Goal: Task Accomplishment & Management: Manage account settings

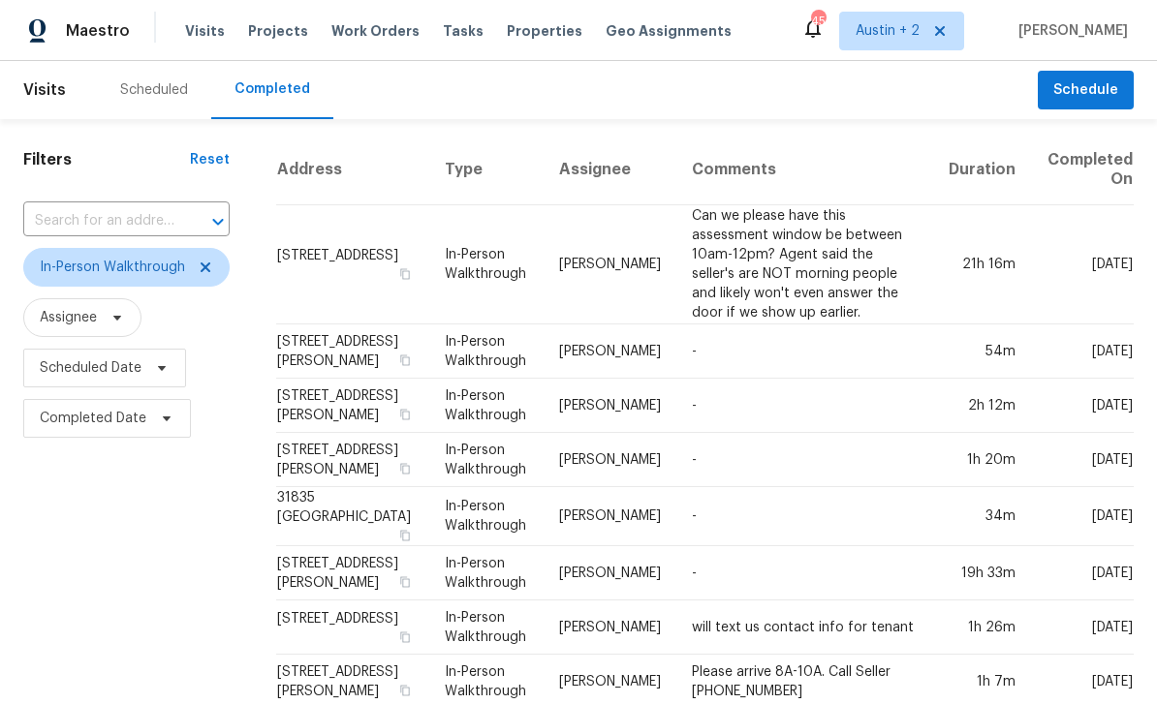
click at [207, 36] on span "Visits" at bounding box center [205, 30] width 40 height 19
click at [216, 260] on span "In-Person Walkthrough" at bounding box center [126, 267] width 206 height 39
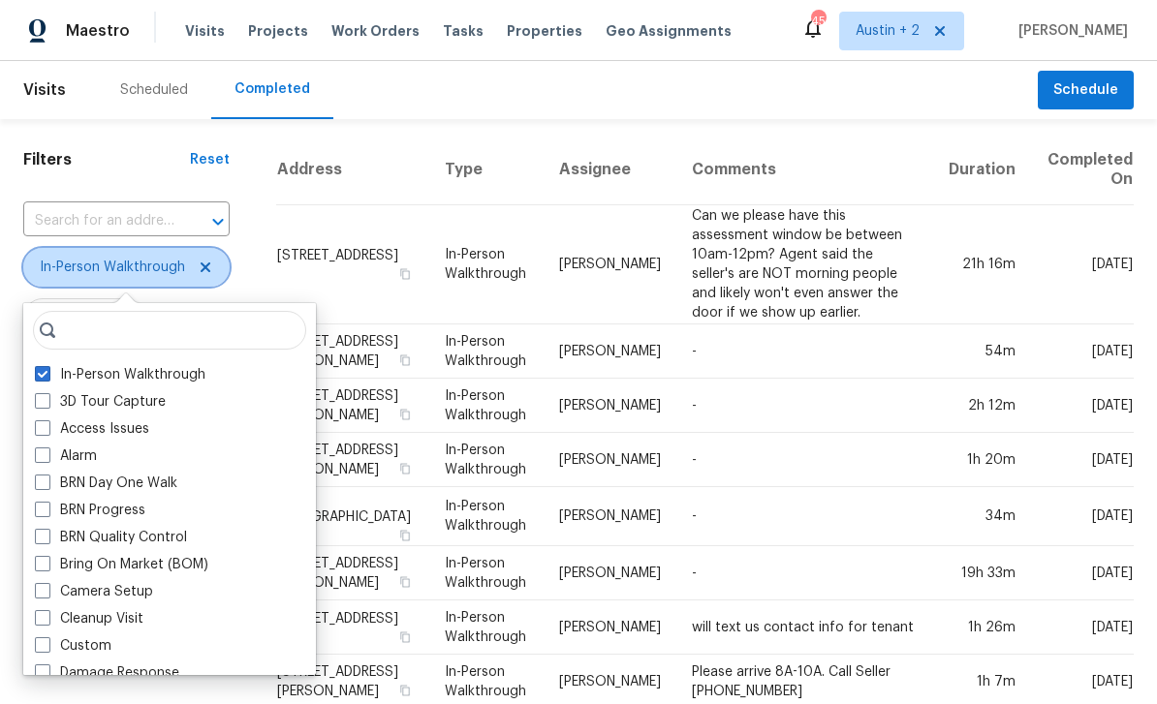
click at [209, 269] on icon at bounding box center [205, 267] width 15 height 15
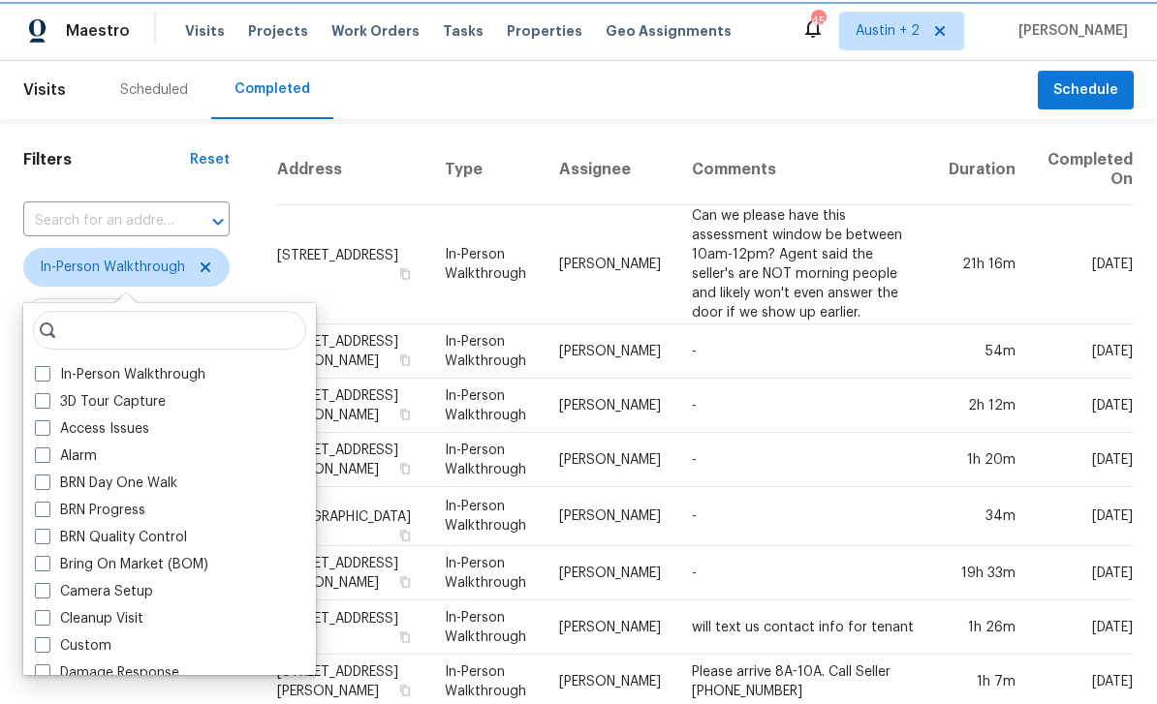
checkbox input "false"
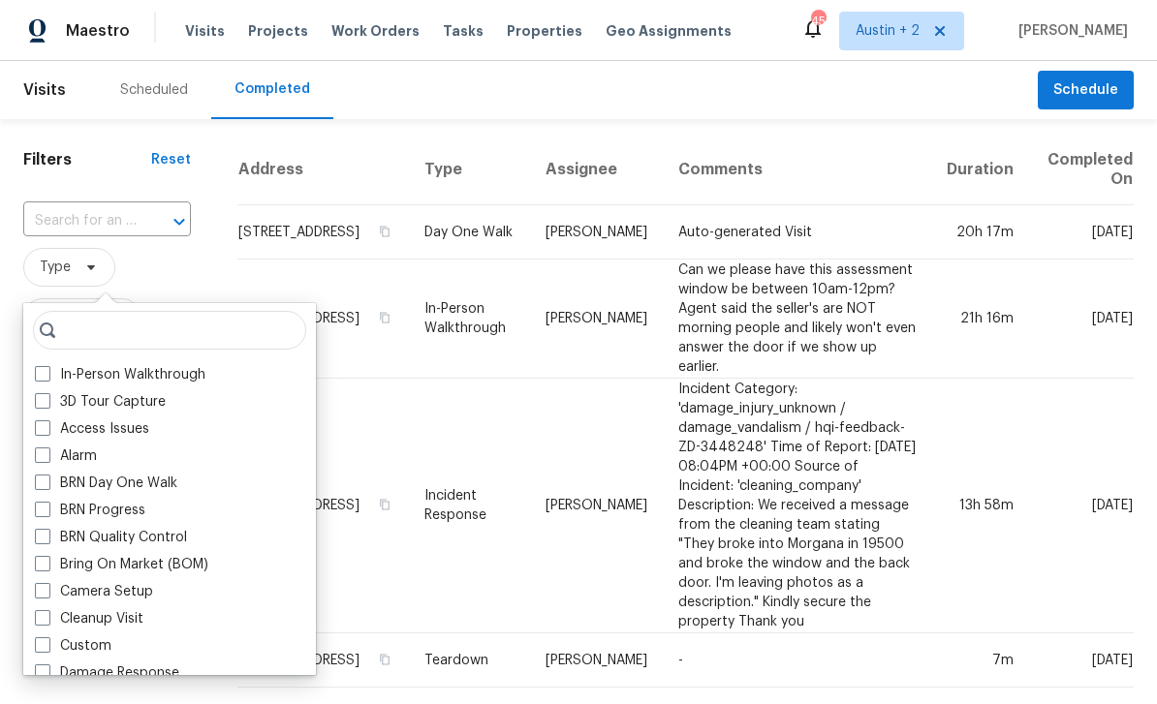
click at [406, 84] on div "Scheduled Completed" at bounding box center [567, 90] width 941 height 58
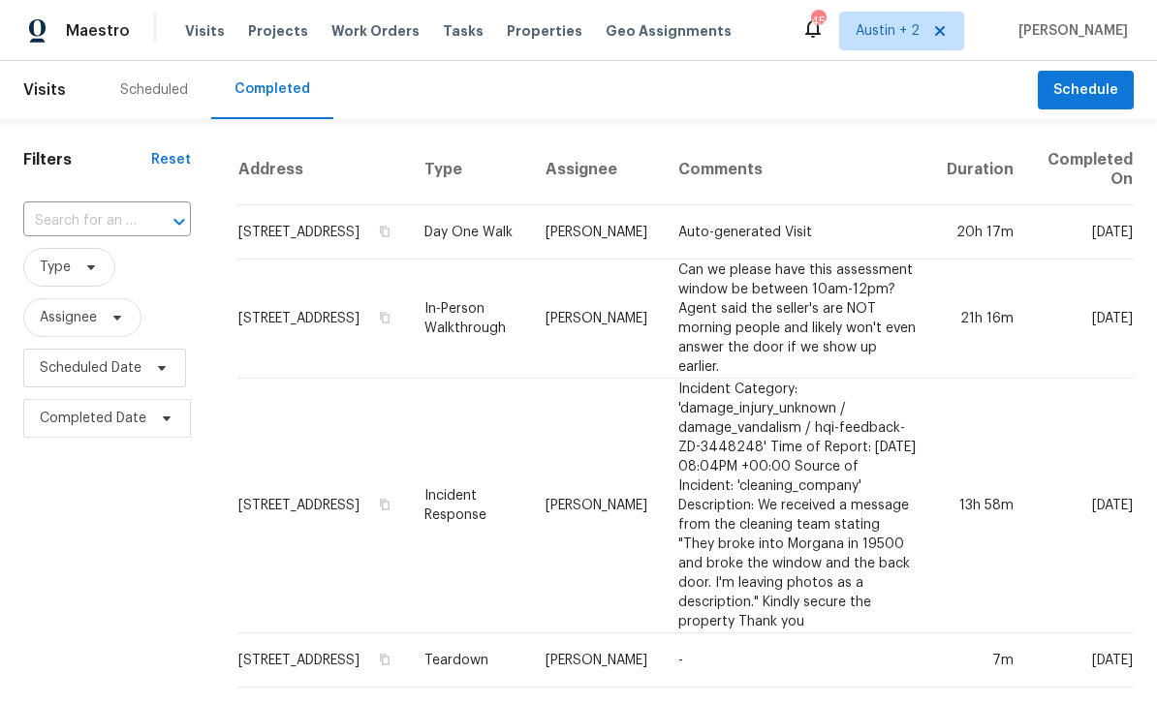
click at [193, 27] on span "Visits" at bounding box center [205, 30] width 40 height 19
click at [201, 34] on span "Visits" at bounding box center [205, 30] width 40 height 19
click at [144, 90] on div "Scheduled" at bounding box center [154, 89] width 68 height 19
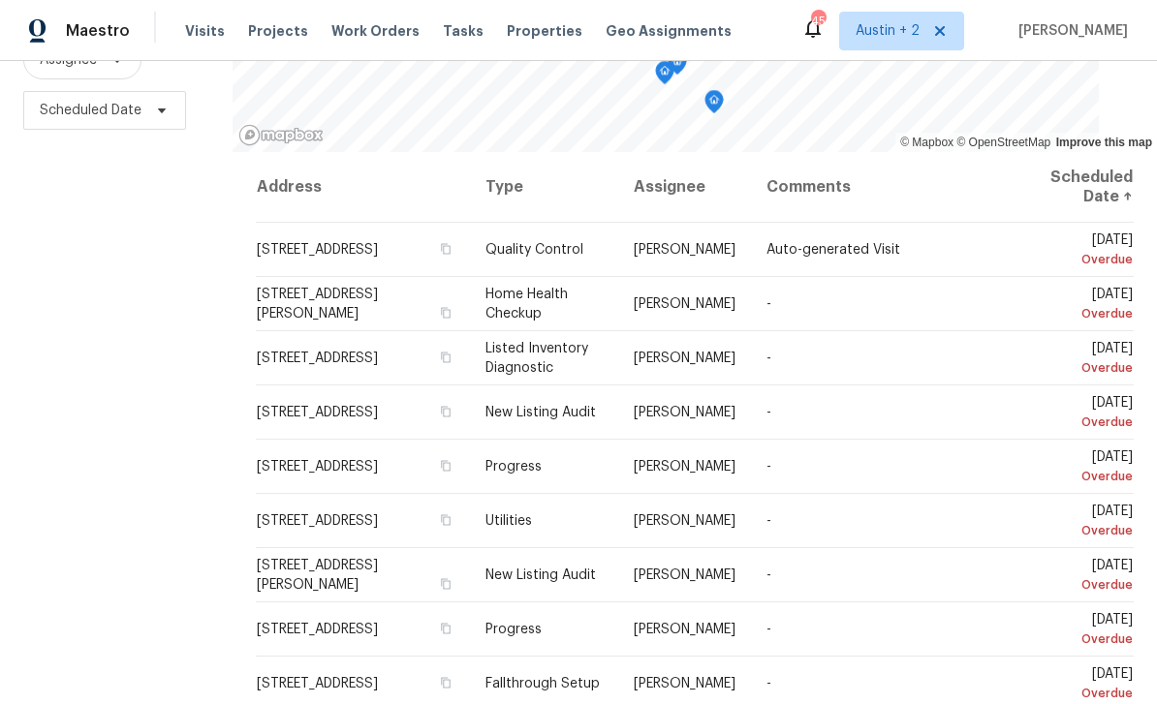
scroll to position [257, 0]
click at [0, 0] on icon at bounding box center [0, 0] width 0 height 0
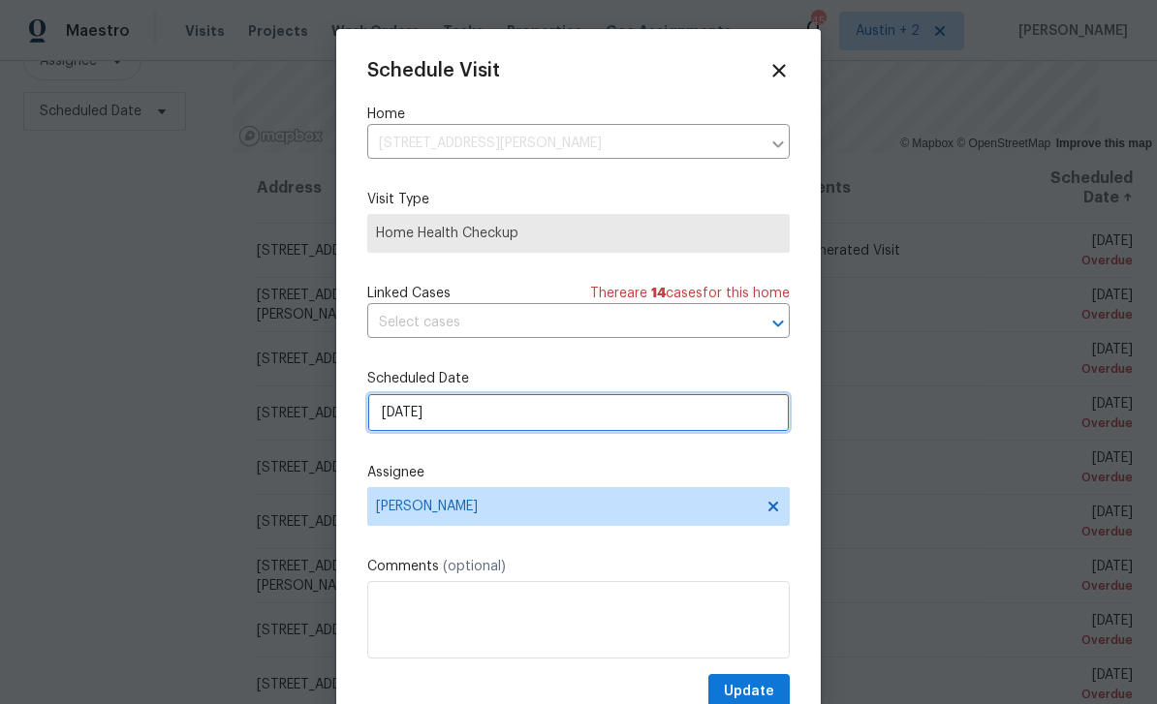
click at [487, 421] on input "[DATE]" at bounding box center [578, 412] width 422 height 39
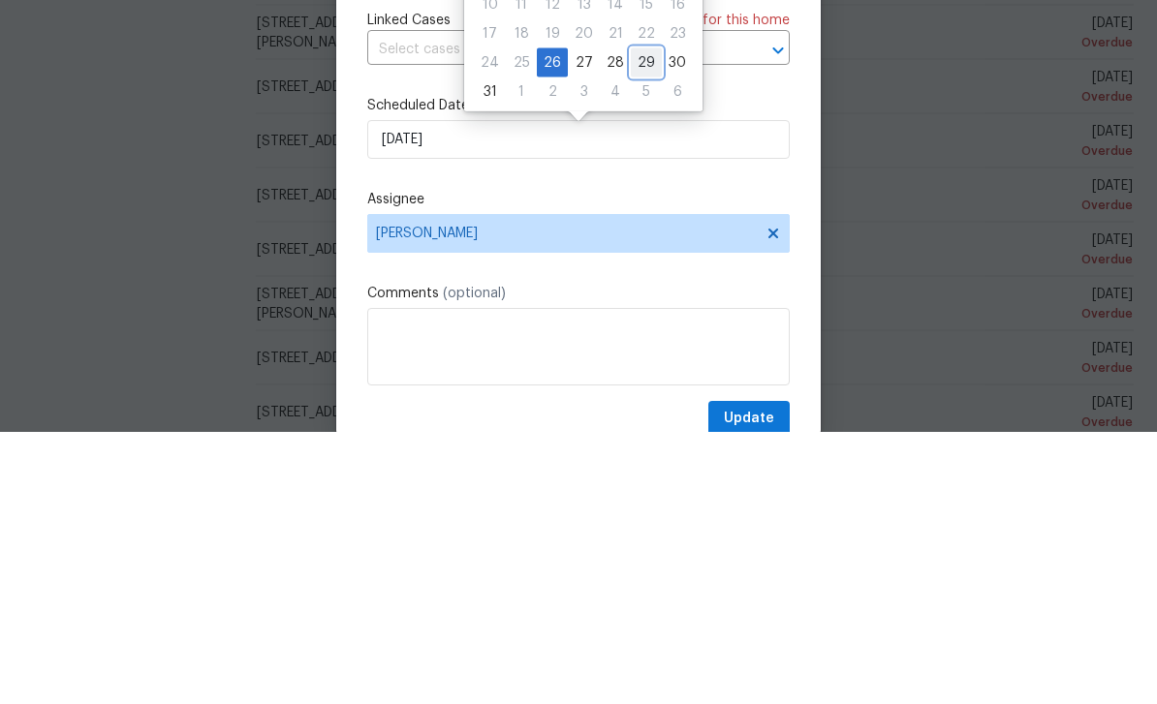
click at [639, 322] on div "29" at bounding box center [646, 335] width 31 height 27
type input "[DATE]"
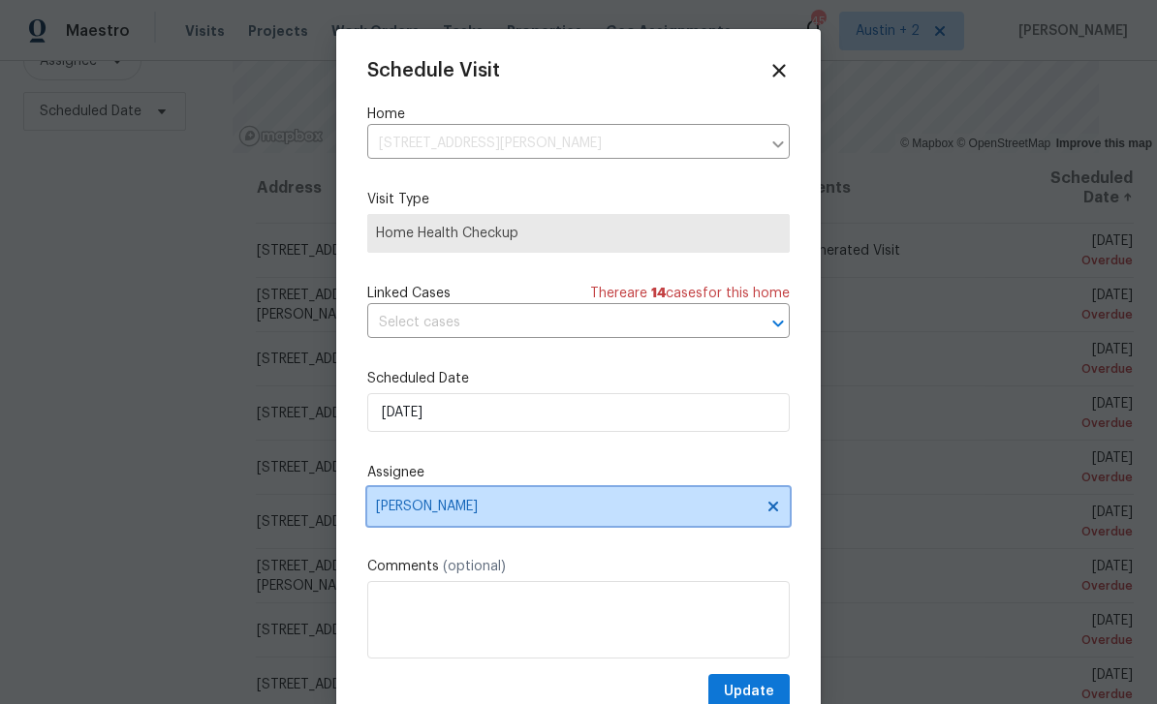
click at [487, 514] on span "[PERSON_NAME]" at bounding box center [566, 506] width 380 height 15
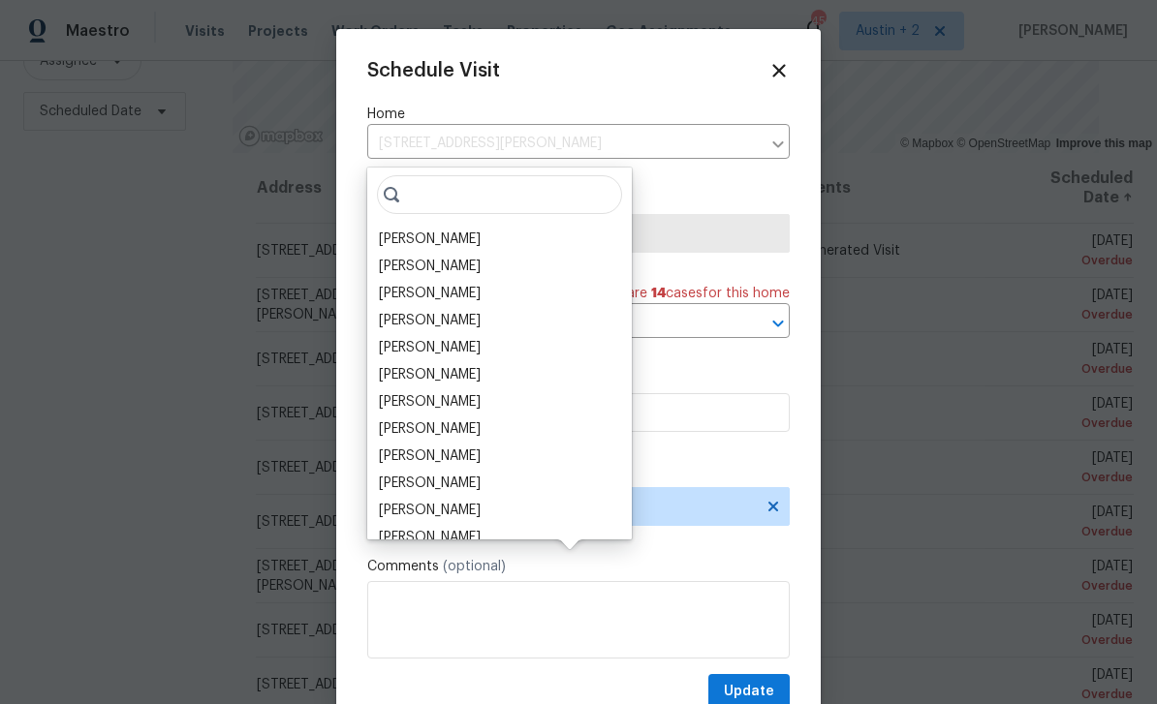
click at [478, 230] on div "[PERSON_NAME]" at bounding box center [430, 239] width 102 height 19
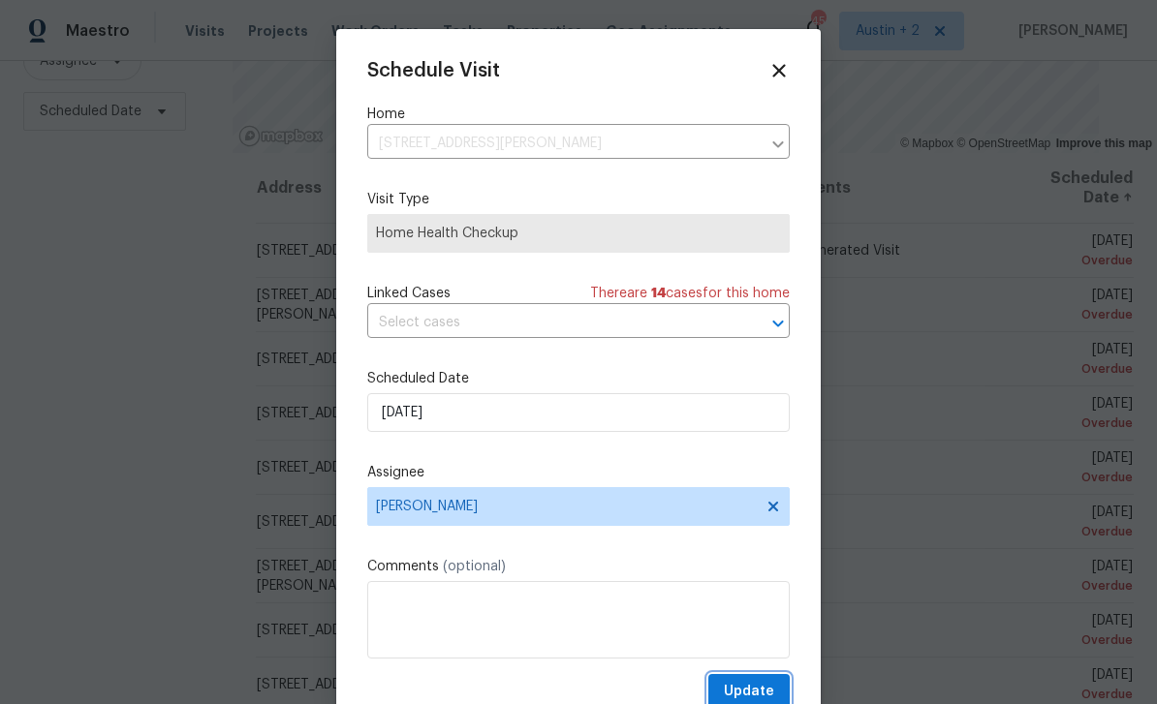
click at [770, 688] on span "Update" at bounding box center [749, 692] width 50 height 24
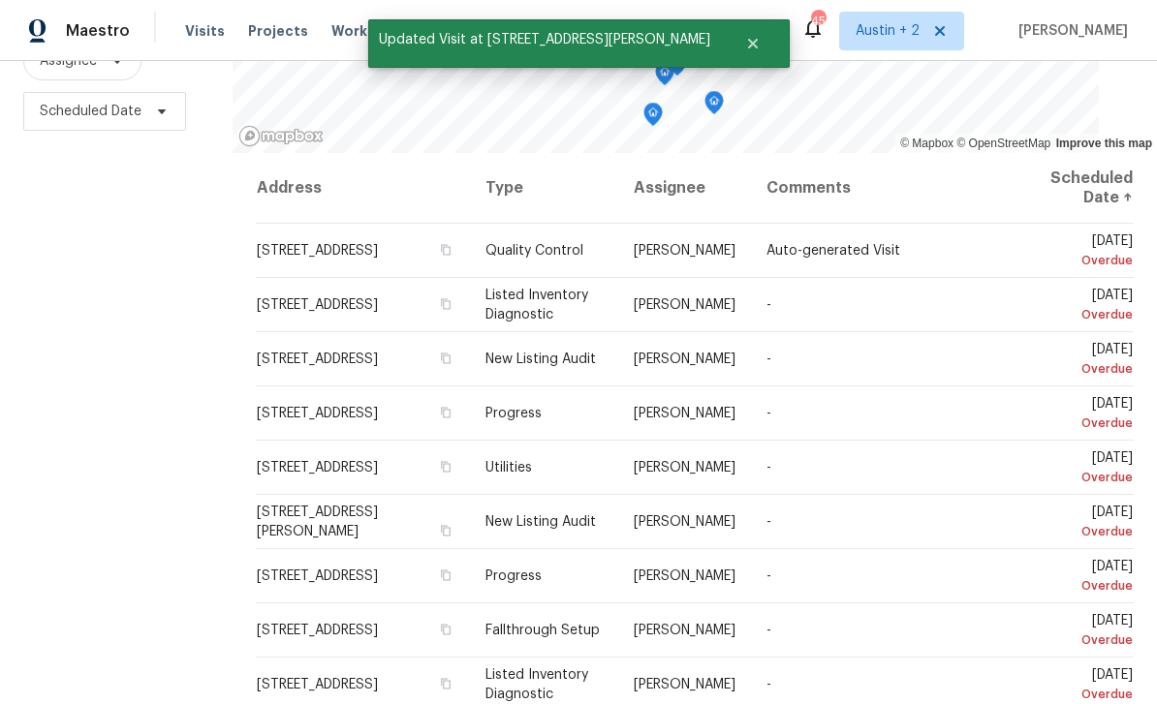
click at [0, 0] on icon at bounding box center [0, 0] width 0 height 0
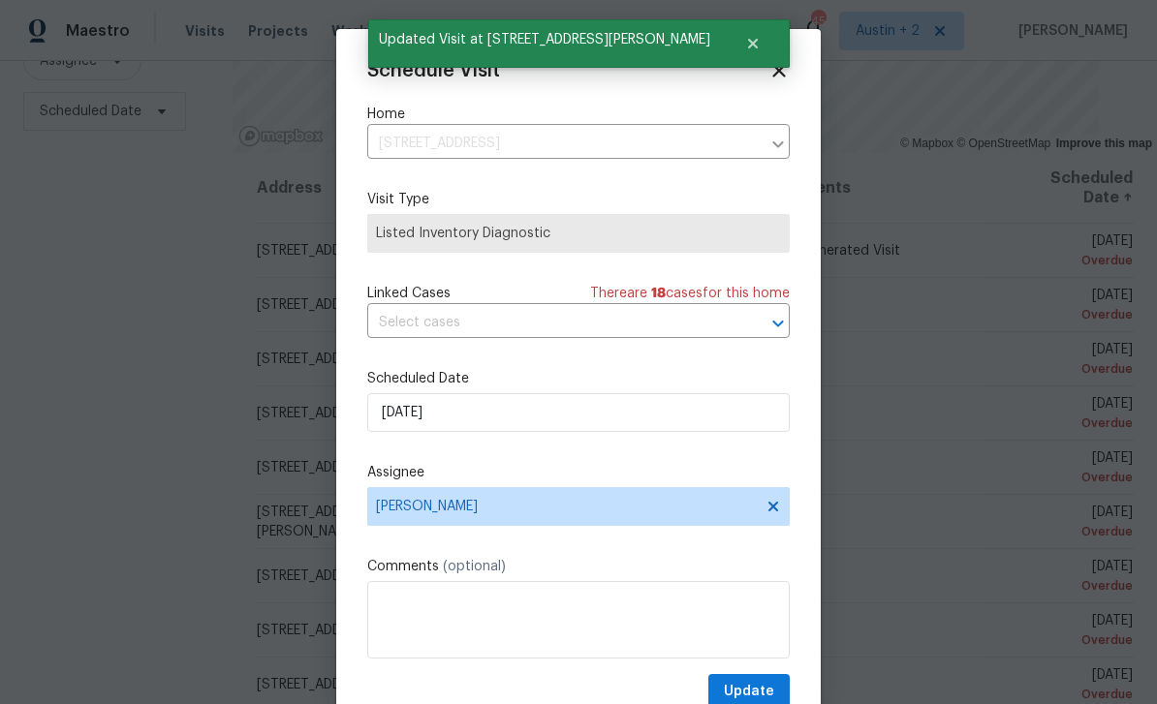
click at [788, 64] on icon at bounding box center [778, 70] width 21 height 21
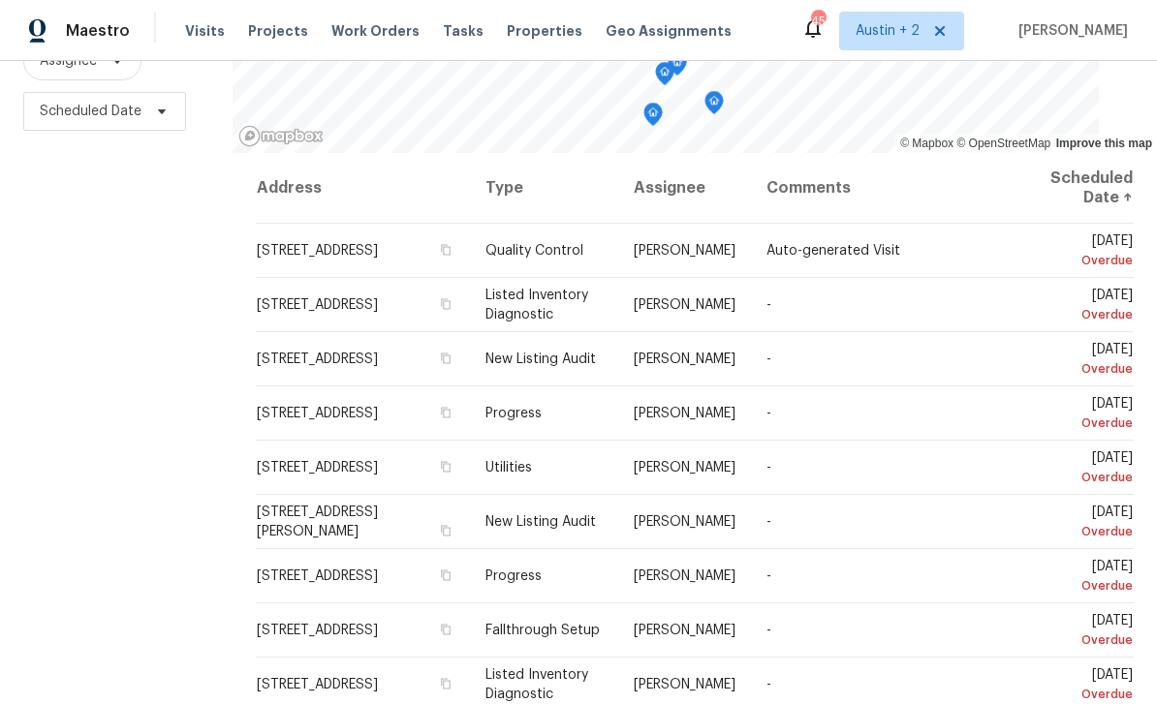
click at [0, 0] on icon at bounding box center [0, 0] width 0 height 0
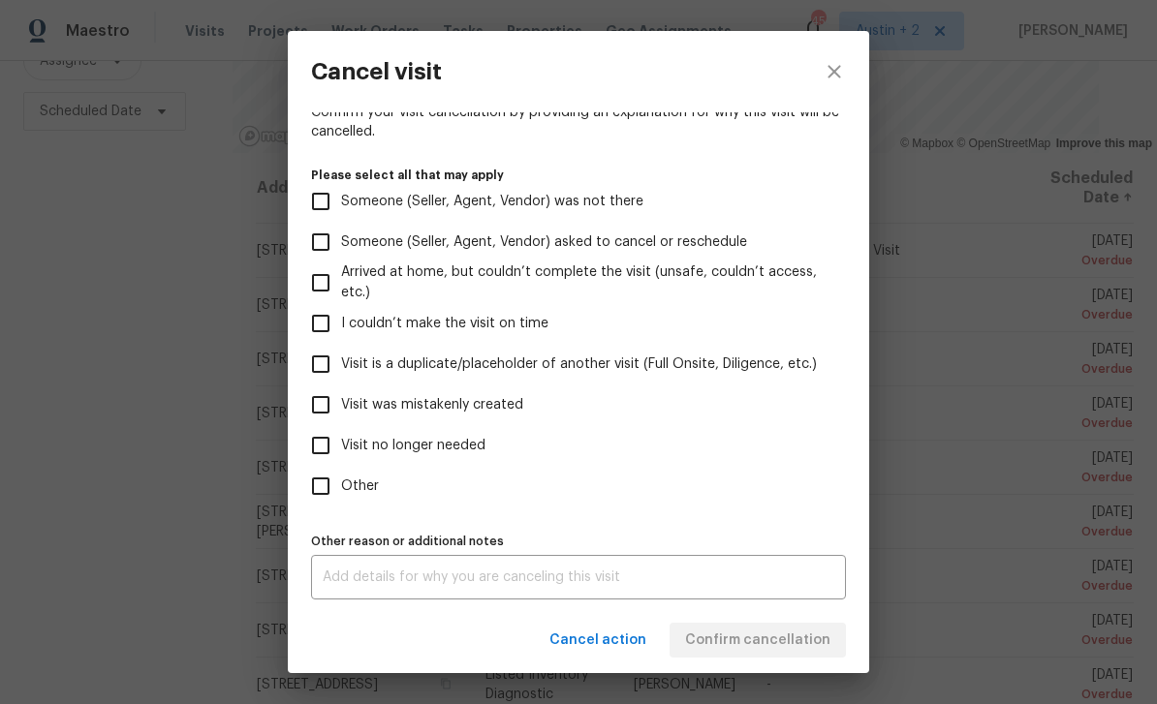
scroll to position [161, 0]
click at [470, 449] on span "Visit no longer needed" at bounding box center [413, 446] width 144 height 20
click at [341, 449] on input "Visit no longer needed" at bounding box center [320, 445] width 41 height 41
checkbox input "true"
click at [494, 582] on textarea at bounding box center [578, 578] width 511 height 14
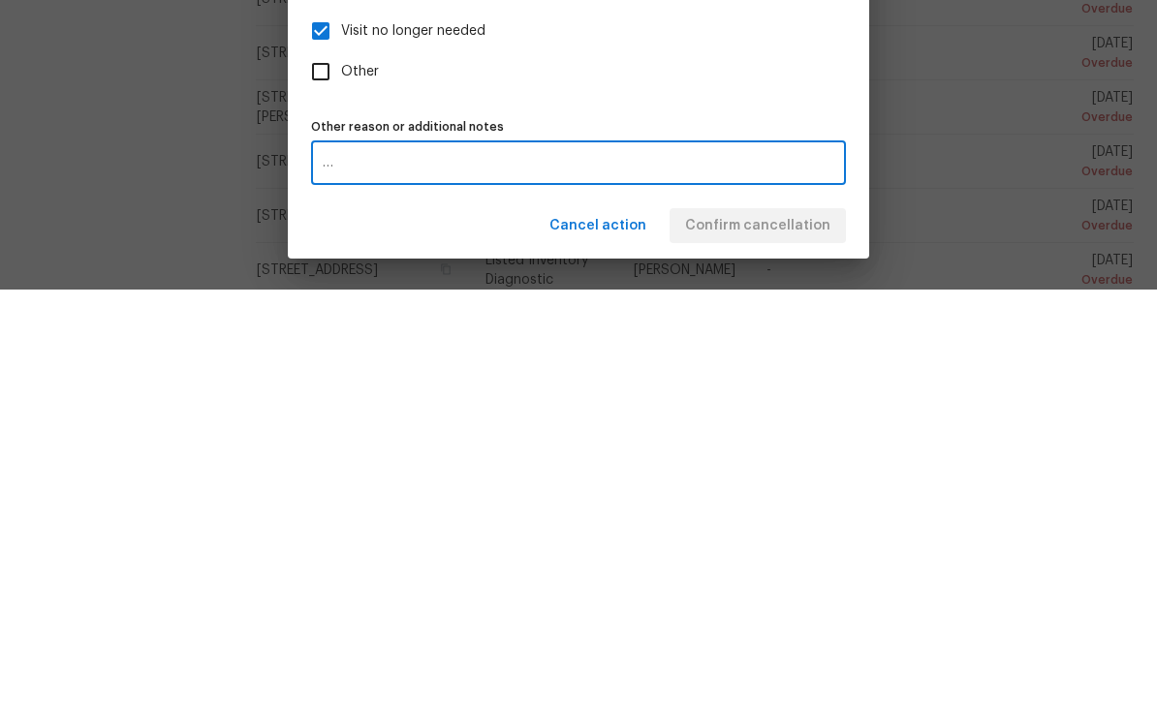
type textarea "…"
click at [491, 607] on div "Cancel action Confirm cancellation" at bounding box center [578, 640] width 581 height 67
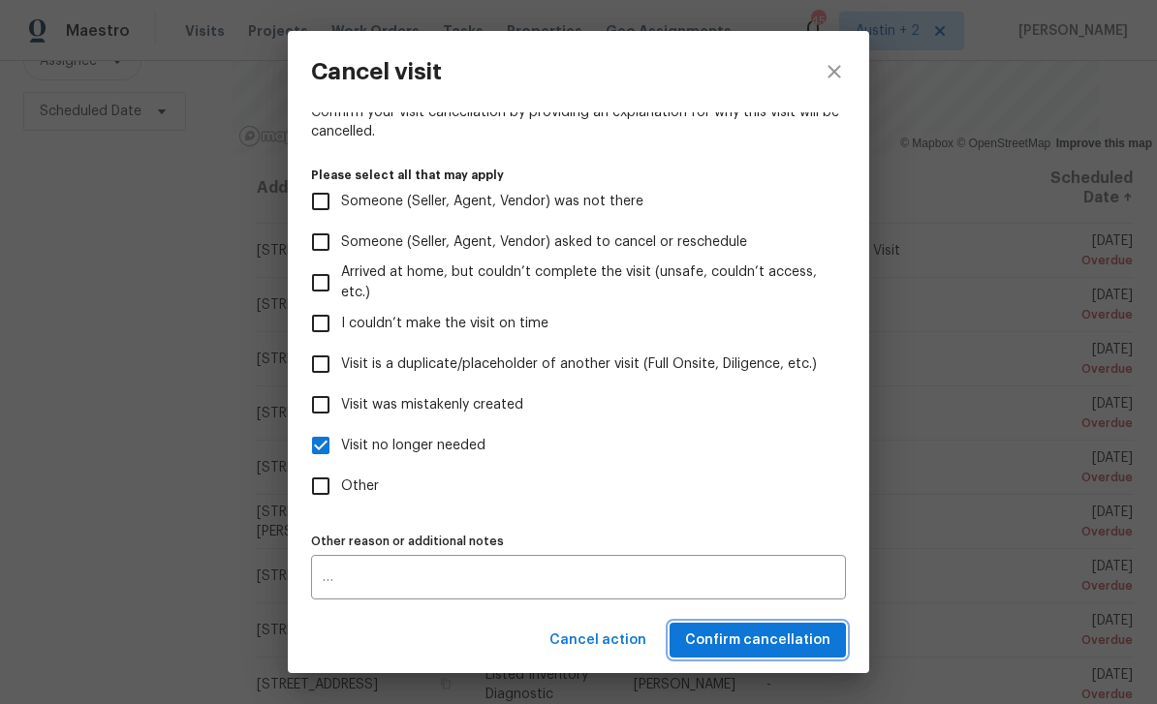
click at [780, 654] on button "Confirm cancellation" at bounding box center [757, 641] width 176 height 36
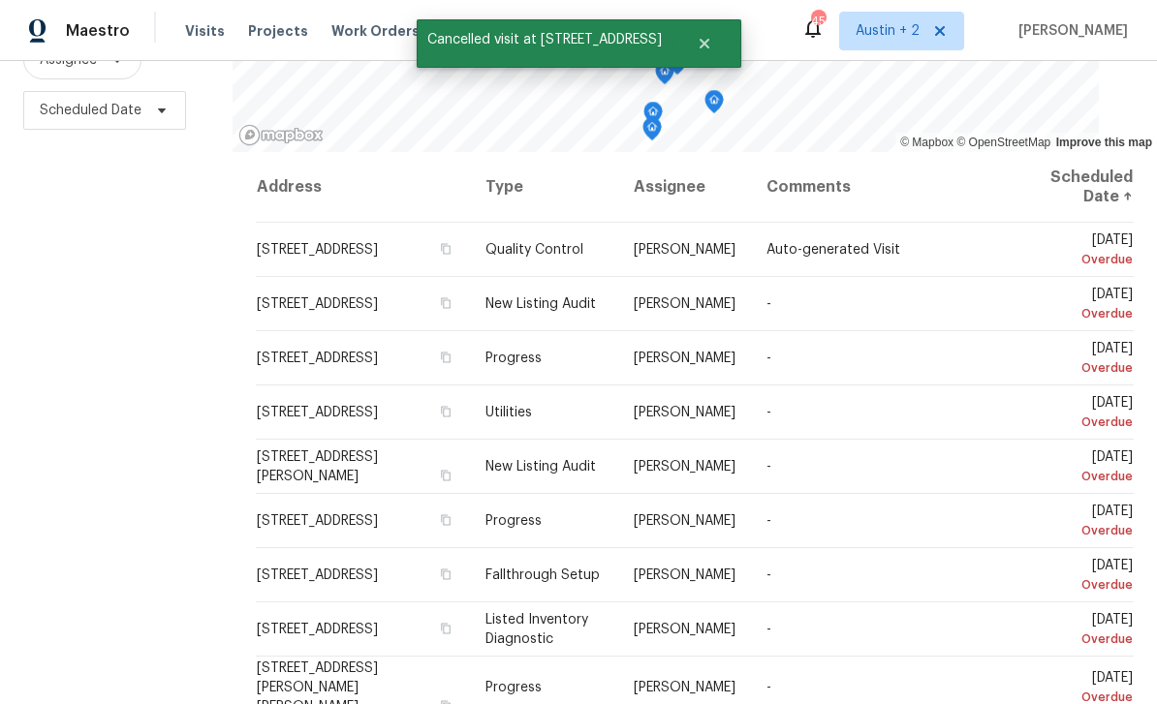
scroll to position [257, 0]
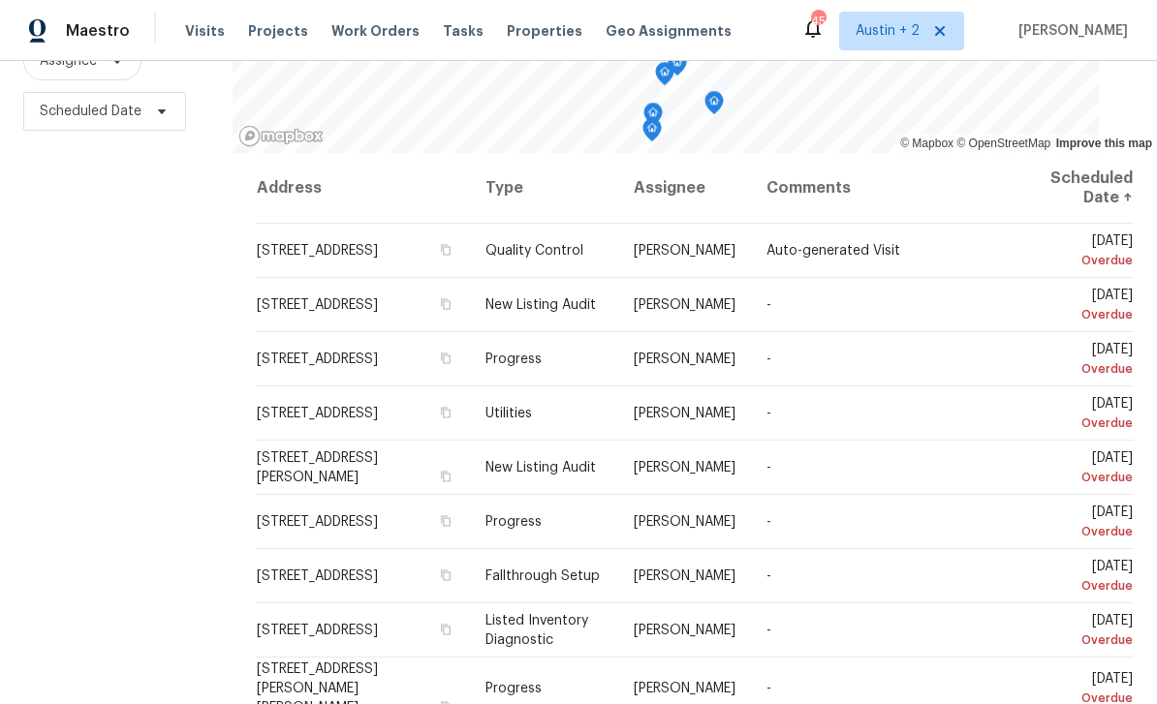
click at [0, 0] on icon at bounding box center [0, 0] width 0 height 0
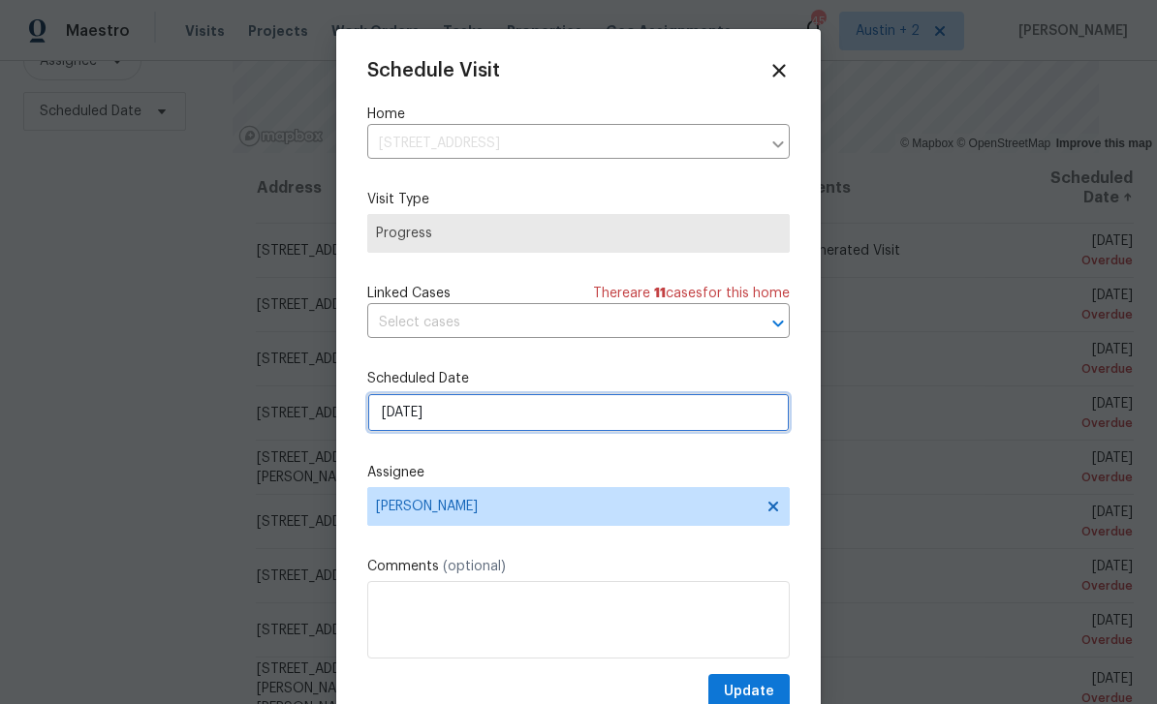
click at [550, 417] on input "[DATE]" at bounding box center [578, 412] width 422 height 39
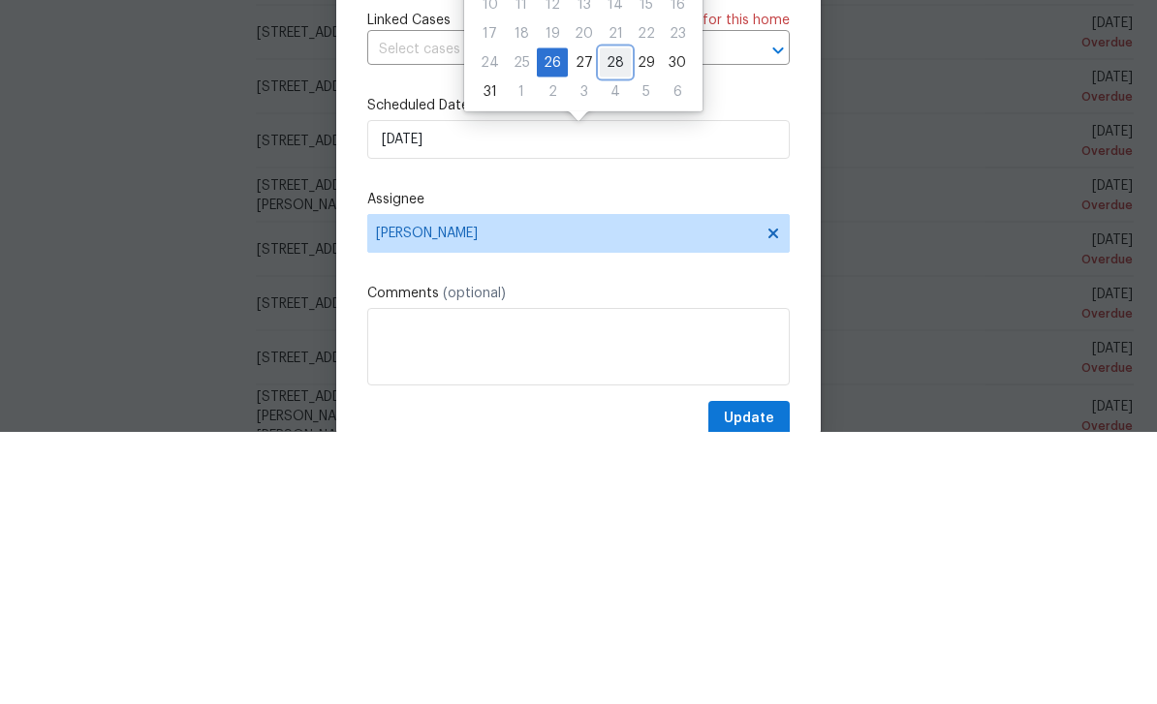
click at [607, 322] on div "28" at bounding box center [615, 335] width 31 height 27
type input "[DATE]"
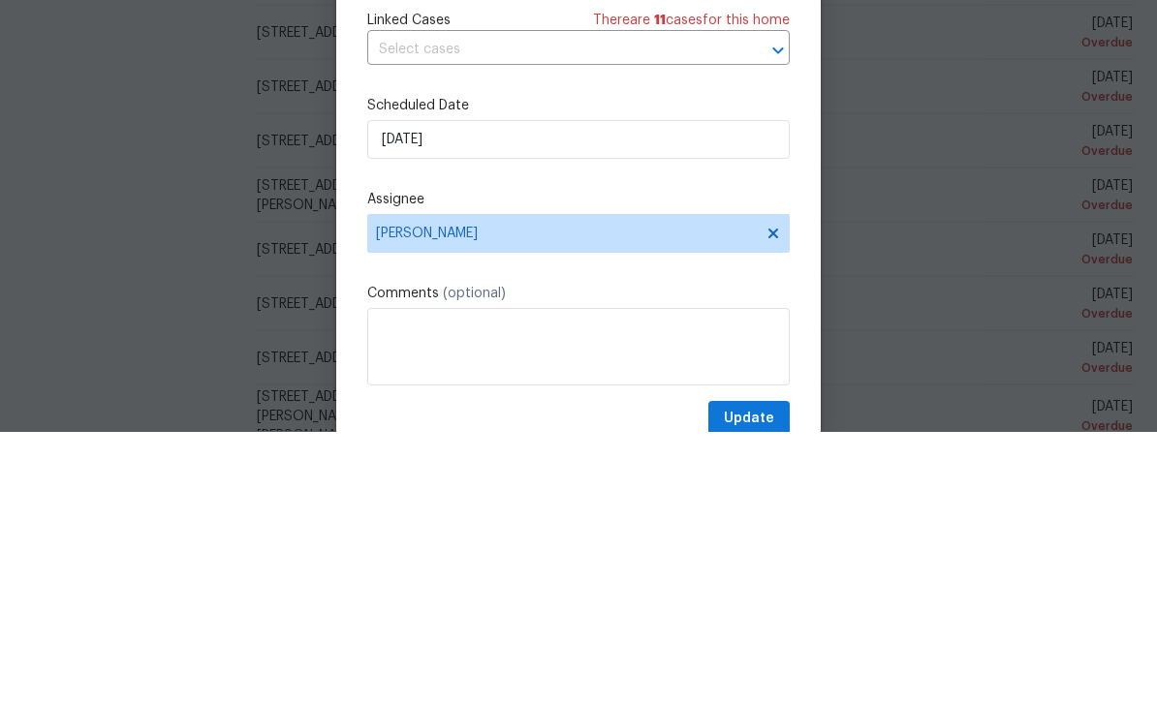
scroll to position [62, 0]
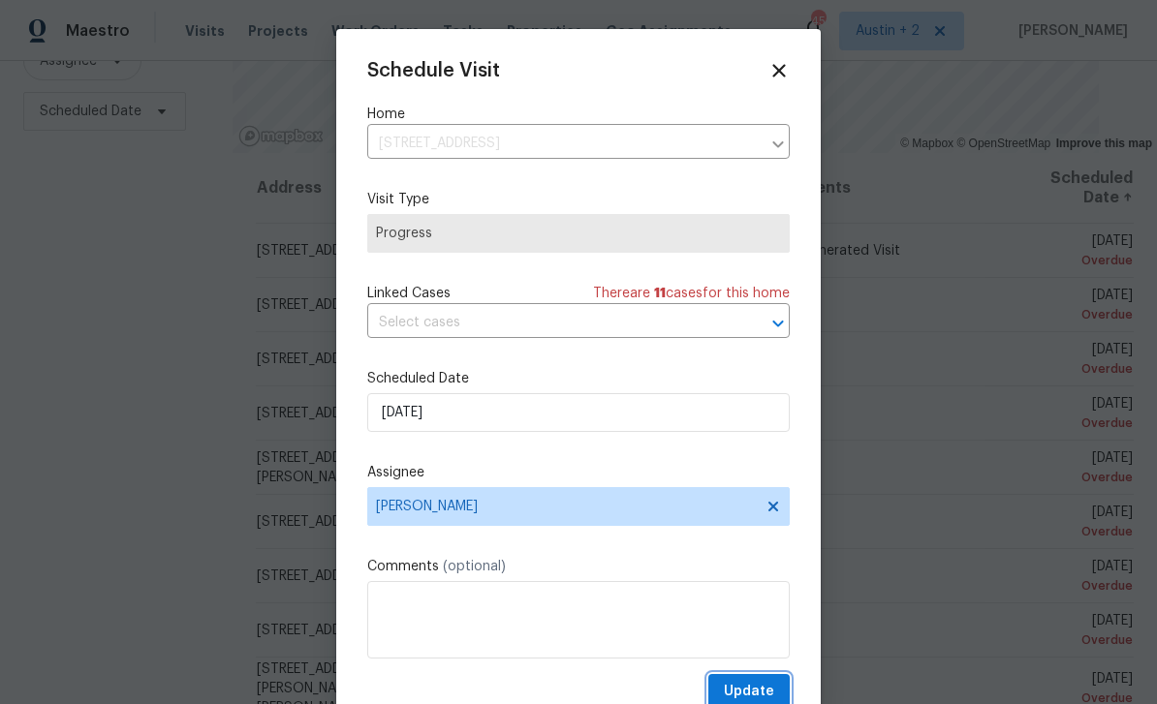
click at [756, 694] on span "Update" at bounding box center [749, 692] width 50 height 24
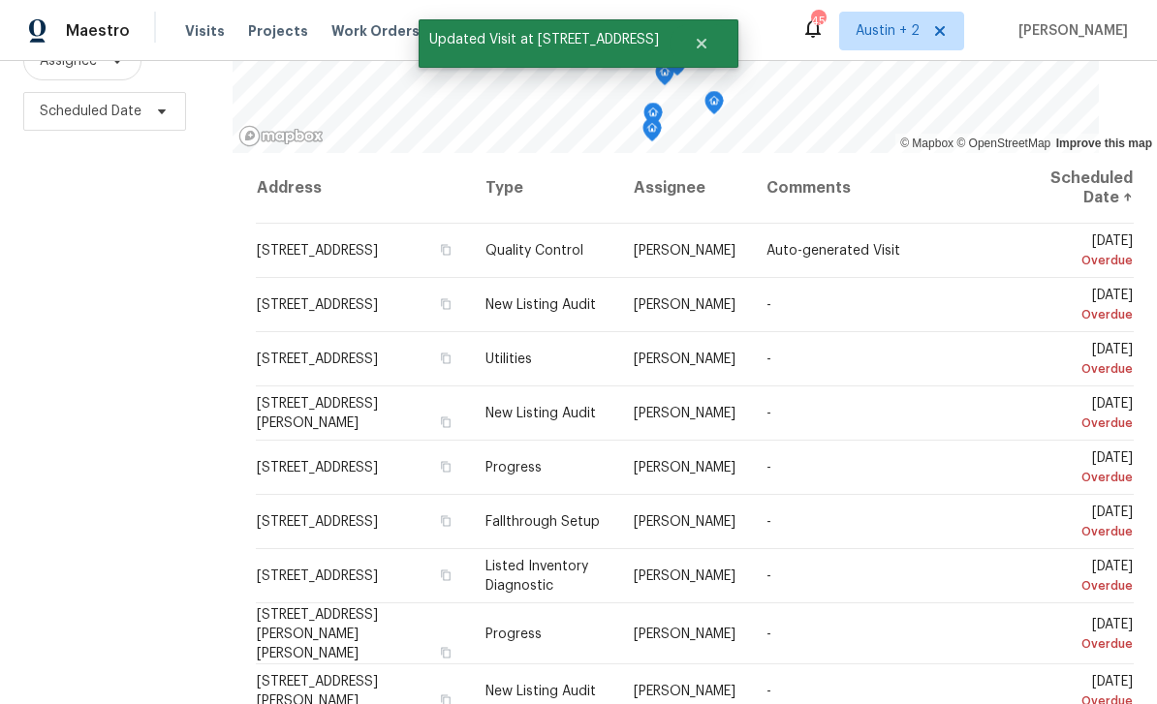
click at [0, 0] on icon at bounding box center [0, 0] width 0 height 0
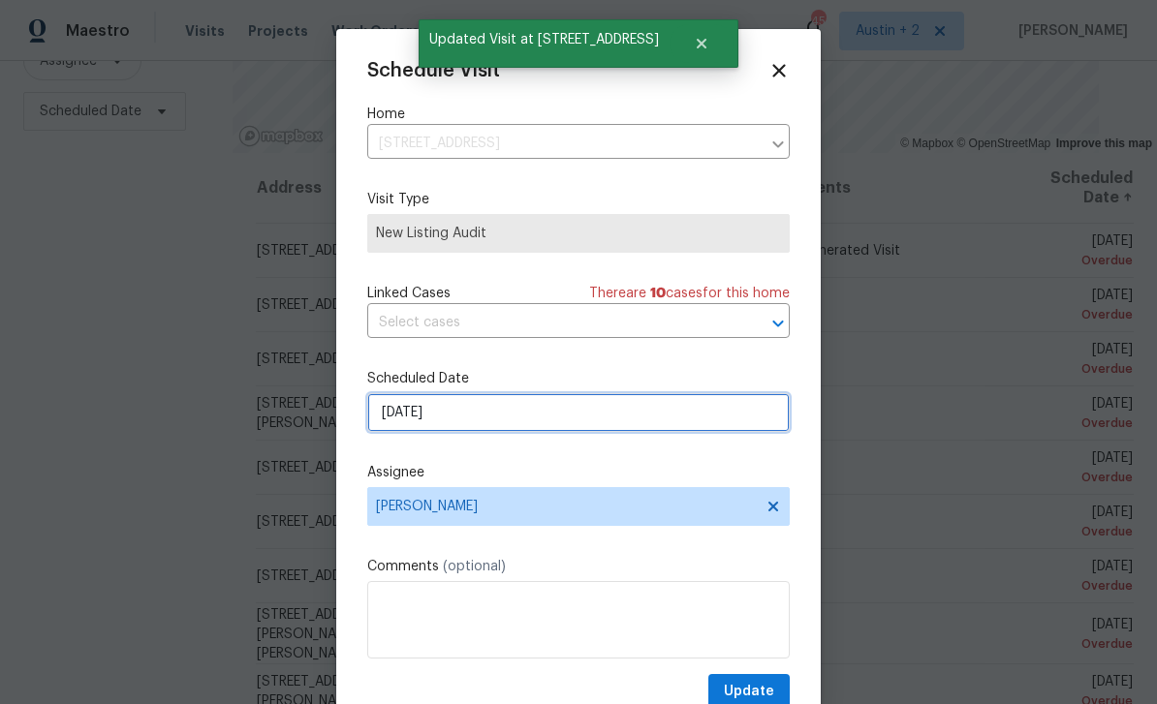
click at [562, 421] on input "[DATE]" at bounding box center [578, 412] width 422 height 39
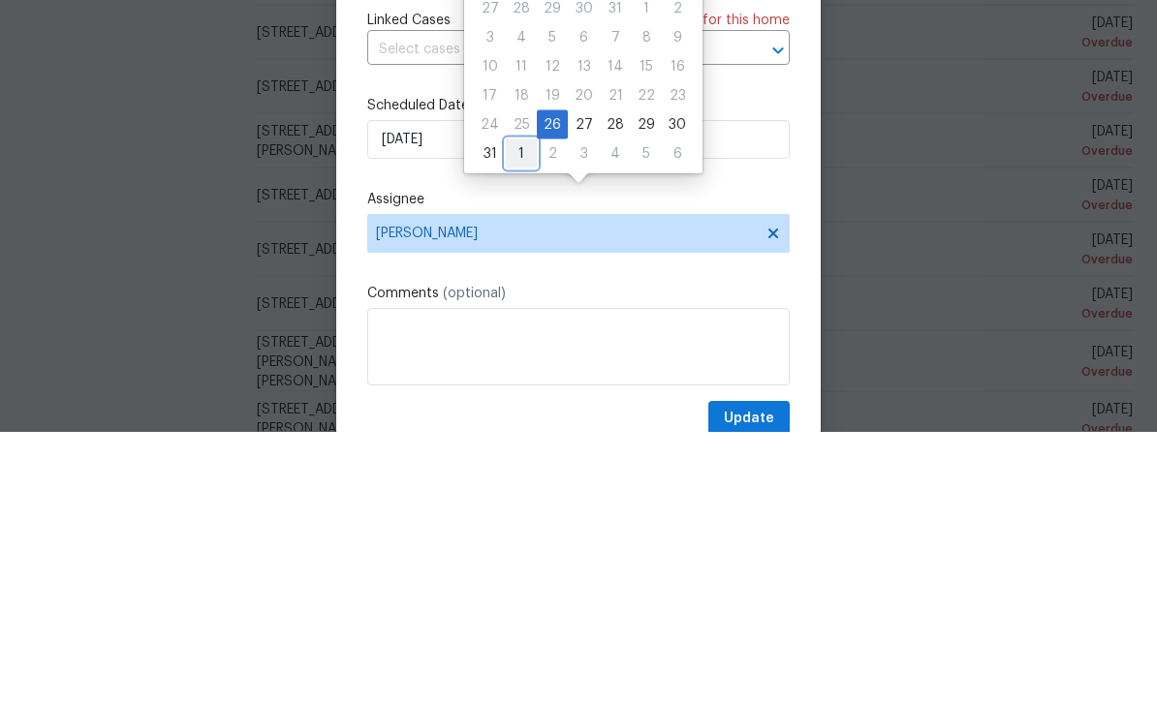
click at [521, 413] on div "1" at bounding box center [521, 426] width 31 height 27
type input "[DATE]"
select select "8"
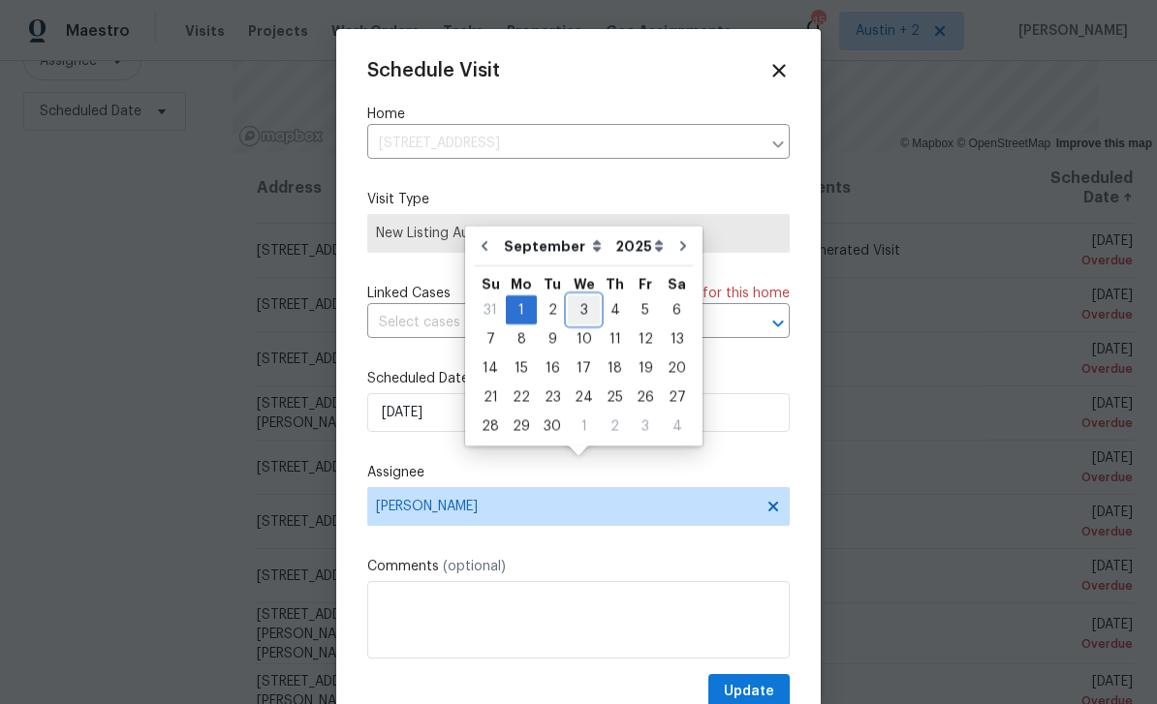
click at [582, 296] on div "3" at bounding box center [584, 309] width 32 height 27
type input "[DATE]"
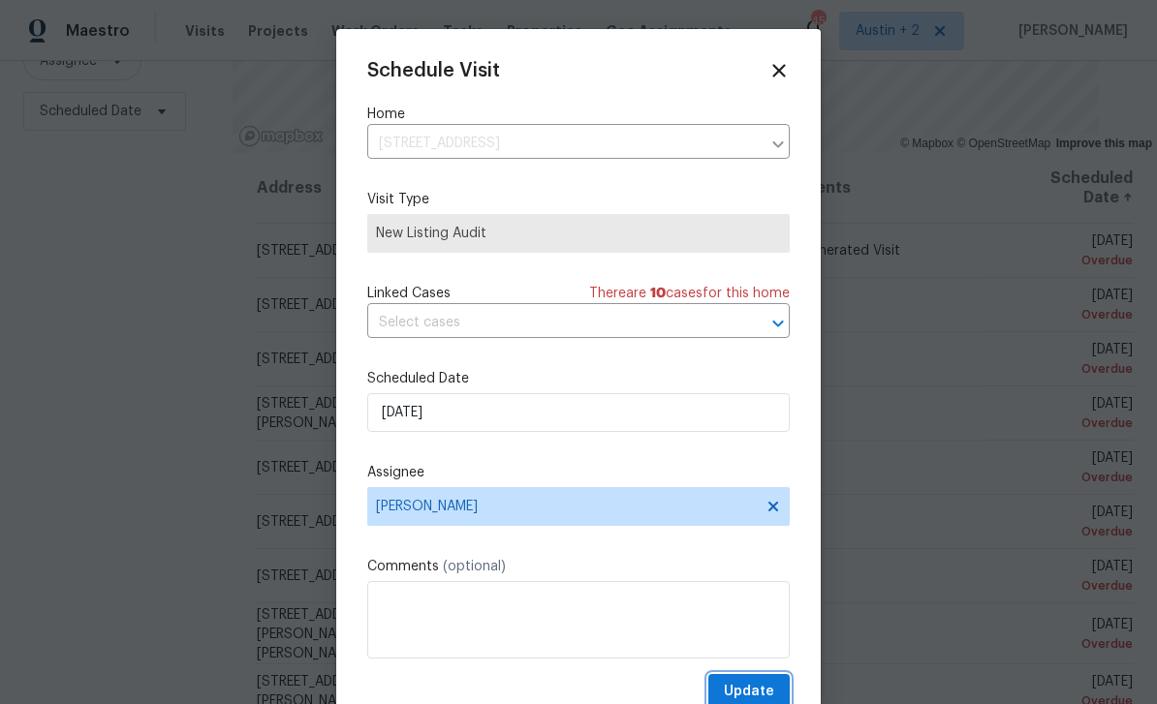
click at [757, 687] on span "Update" at bounding box center [749, 692] width 50 height 24
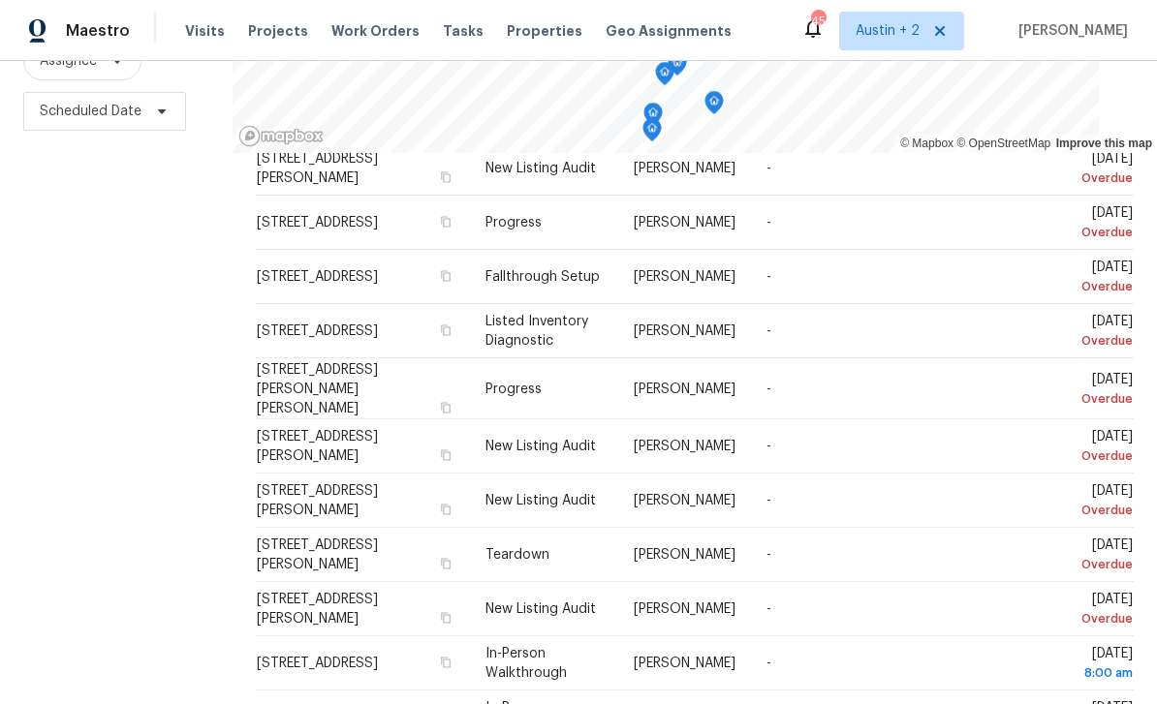
scroll to position [190, 0]
click at [0, 0] on icon at bounding box center [0, 0] width 0 height 0
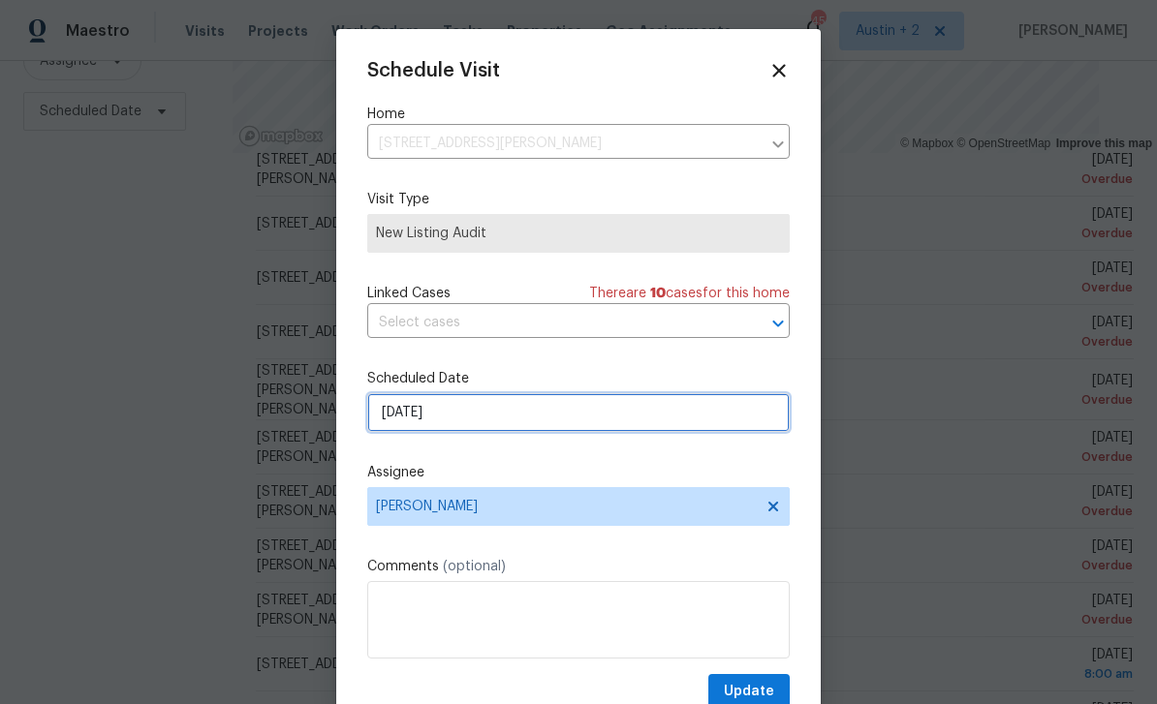
click at [528, 417] on input "[DATE]" at bounding box center [578, 412] width 422 height 39
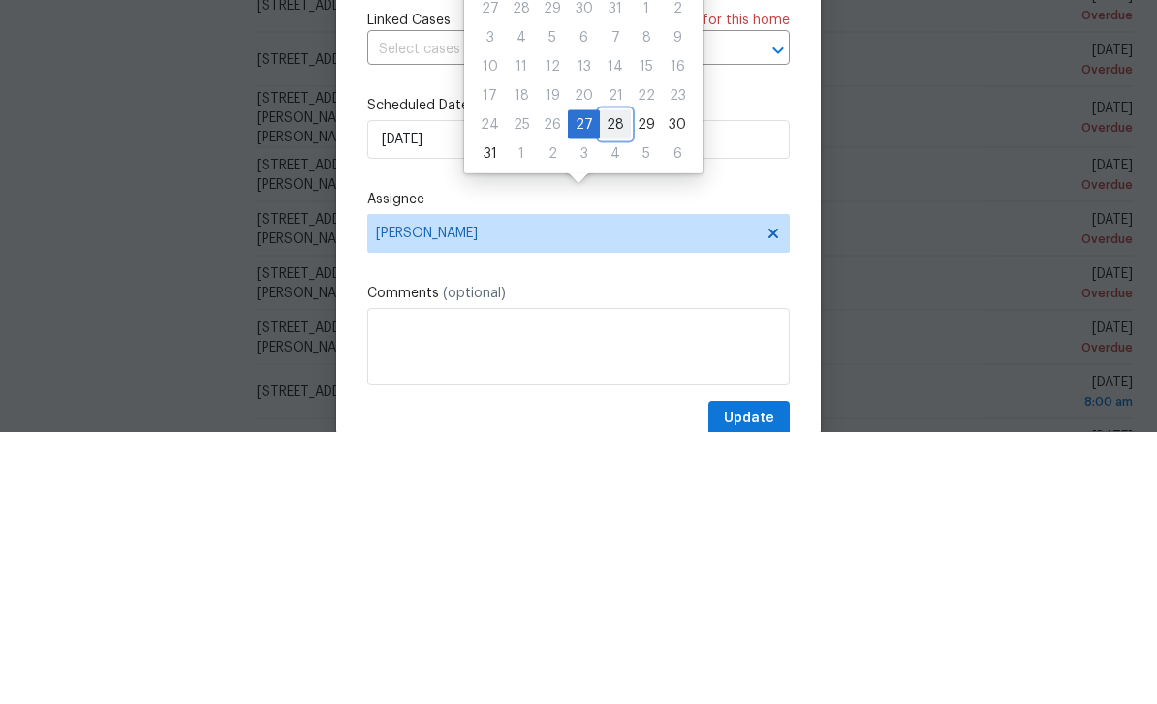
click at [614, 384] on div "28" at bounding box center [615, 397] width 31 height 27
type input "[DATE]"
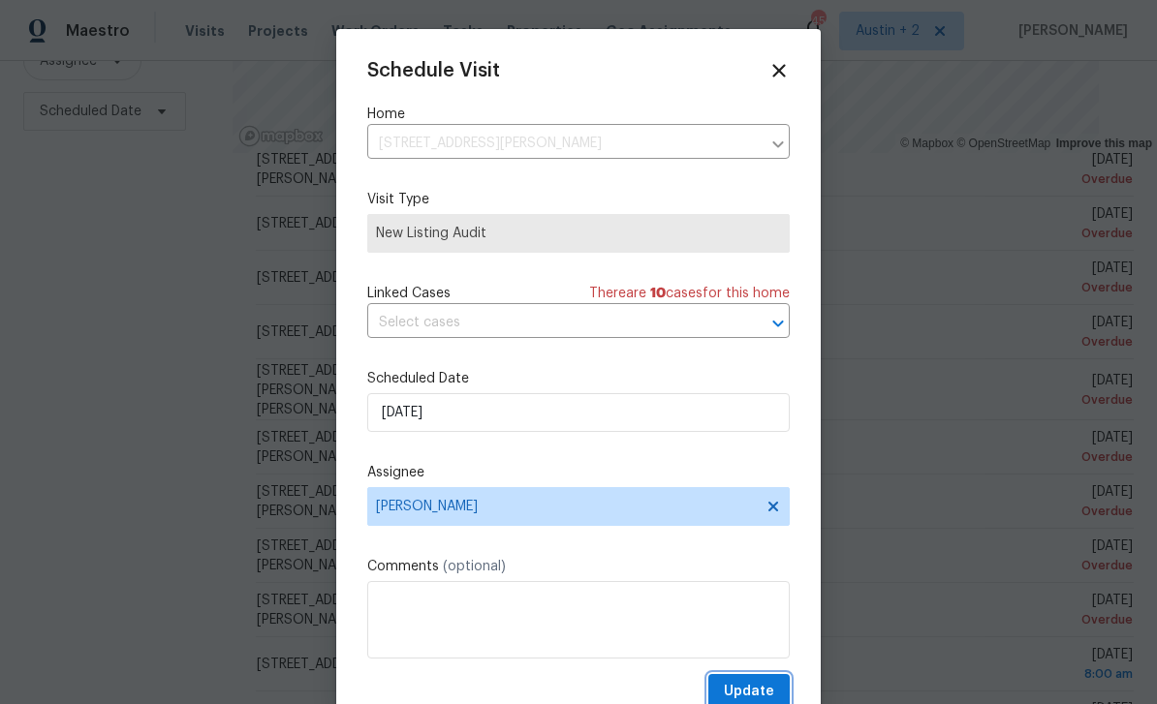
click at [751, 688] on span "Update" at bounding box center [749, 692] width 50 height 24
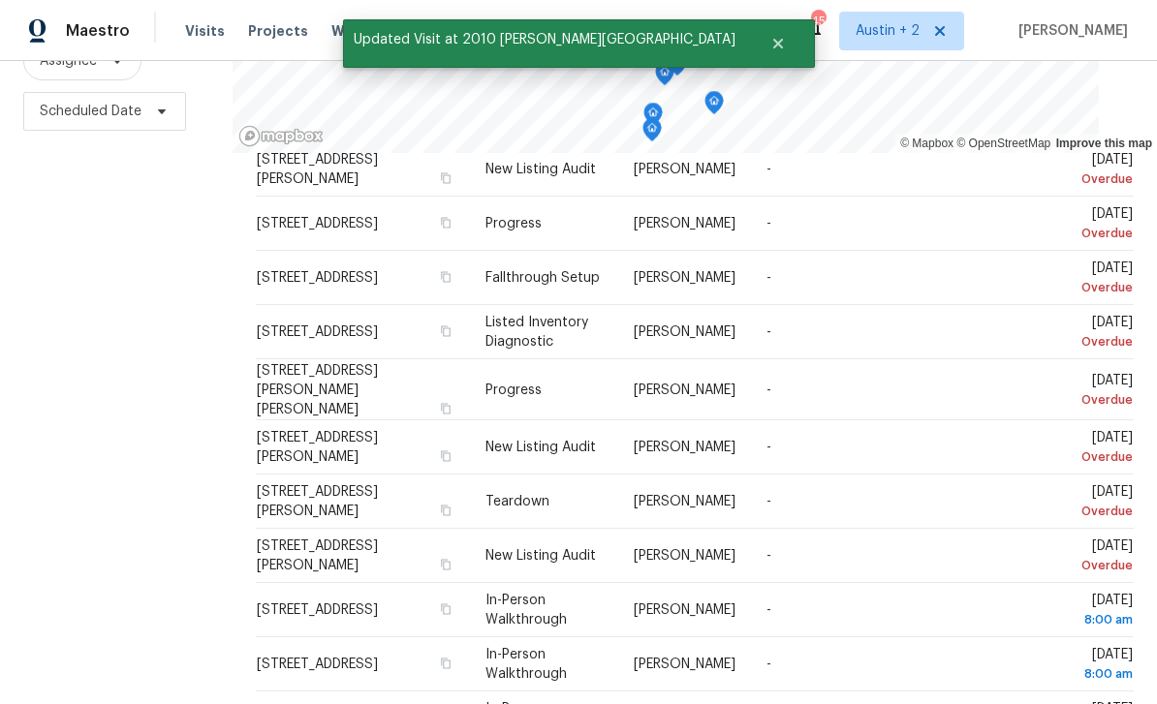
click at [0, 0] on icon at bounding box center [0, 0] width 0 height 0
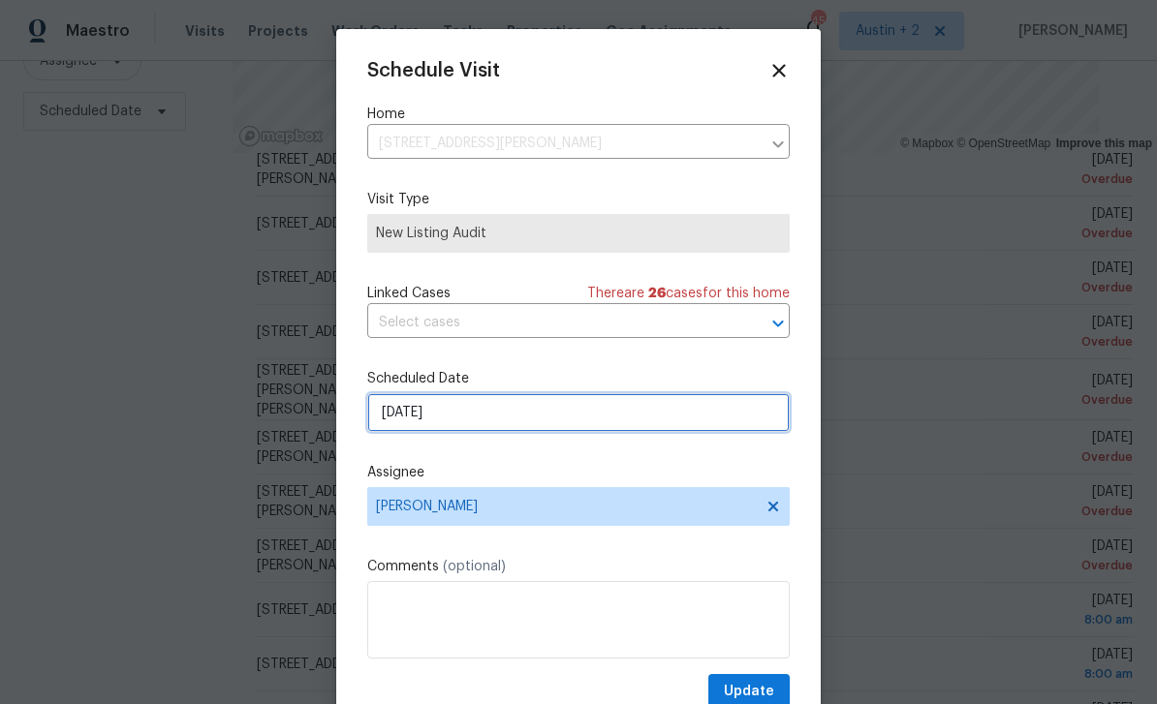
click at [488, 422] on input "[DATE]" at bounding box center [578, 412] width 422 height 39
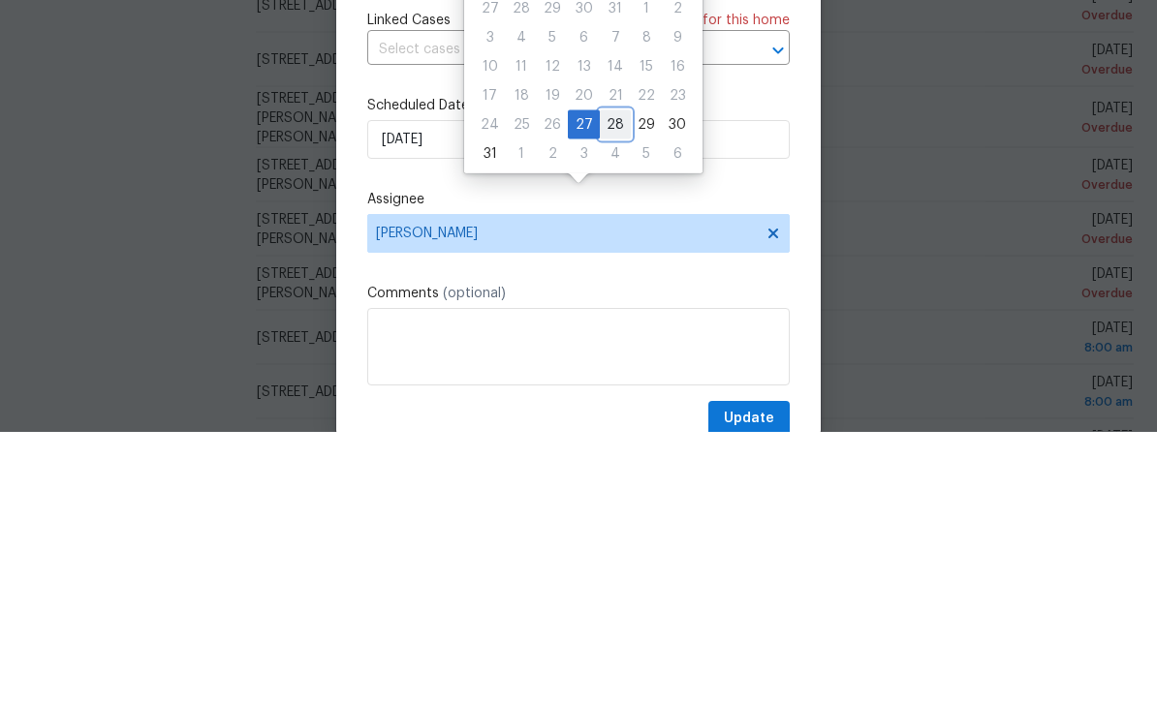
click at [606, 384] on div "28" at bounding box center [615, 397] width 31 height 27
type input "[DATE]"
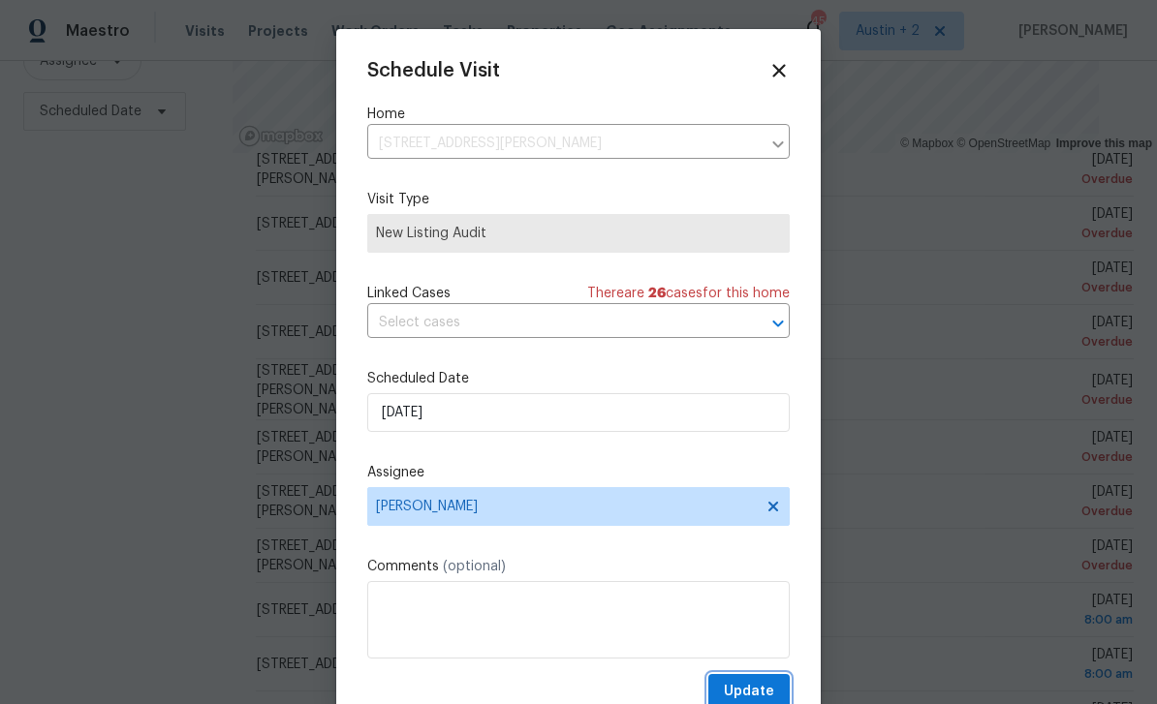
click at [763, 691] on span "Update" at bounding box center [749, 692] width 50 height 24
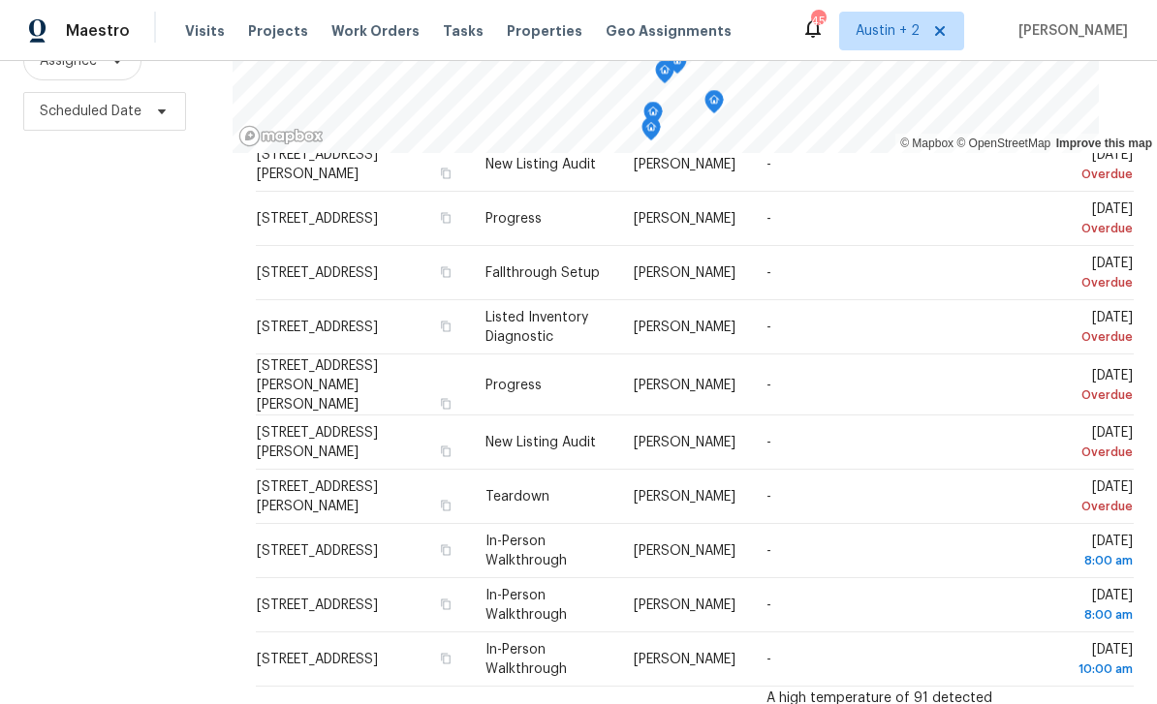
scroll to position [196, 0]
click at [0, 0] on icon at bounding box center [0, 0] width 0 height 0
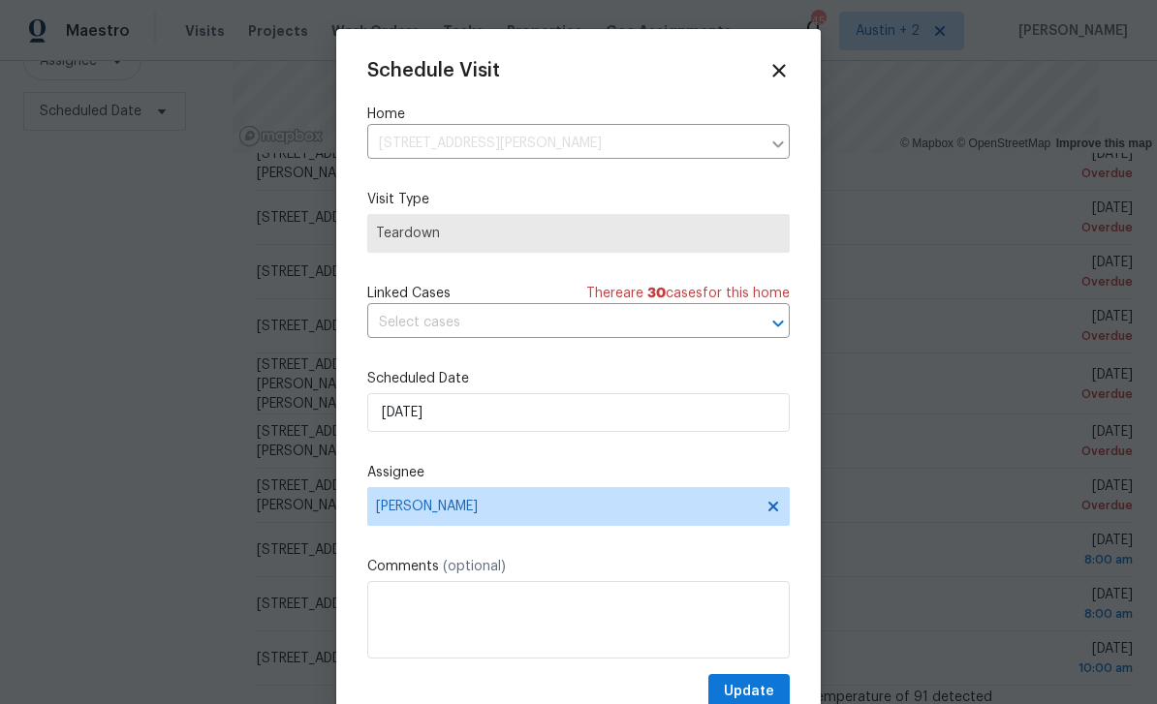
click at [782, 76] on icon at bounding box center [778, 70] width 13 height 13
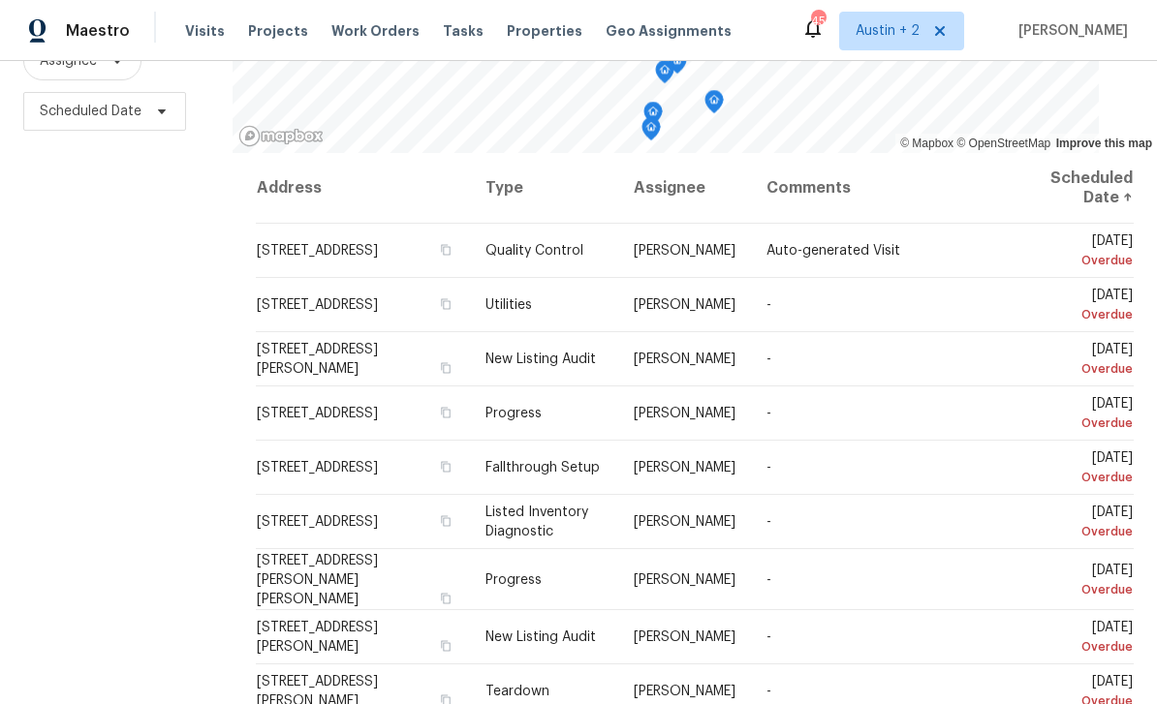
scroll to position [0, 0]
click at [0, 0] on icon at bounding box center [0, 0] width 0 height 0
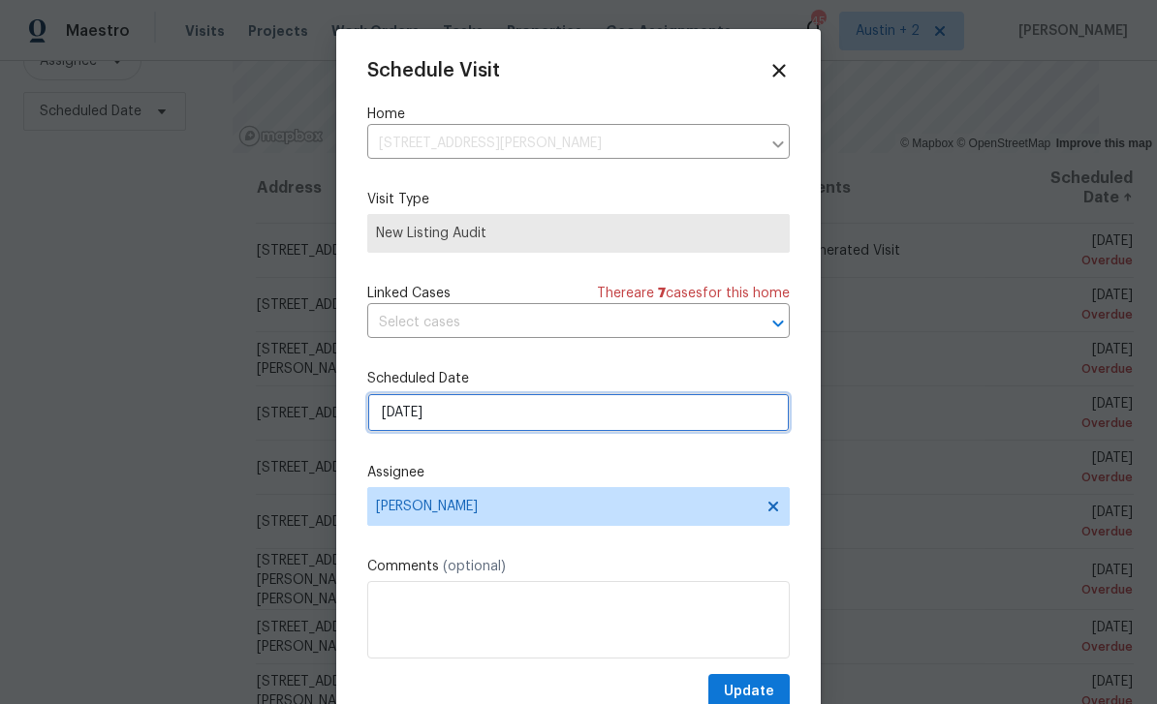
click at [498, 415] on input "[DATE]" at bounding box center [578, 412] width 422 height 39
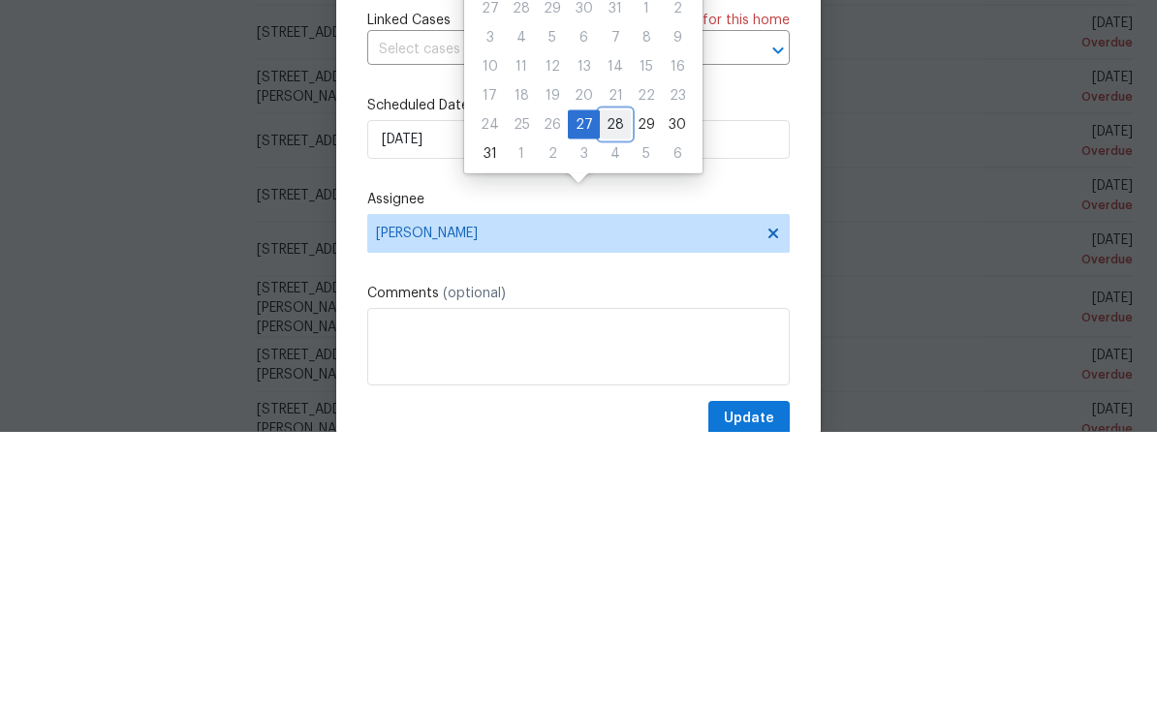
click at [614, 384] on div "28" at bounding box center [615, 397] width 31 height 27
type input "[DATE]"
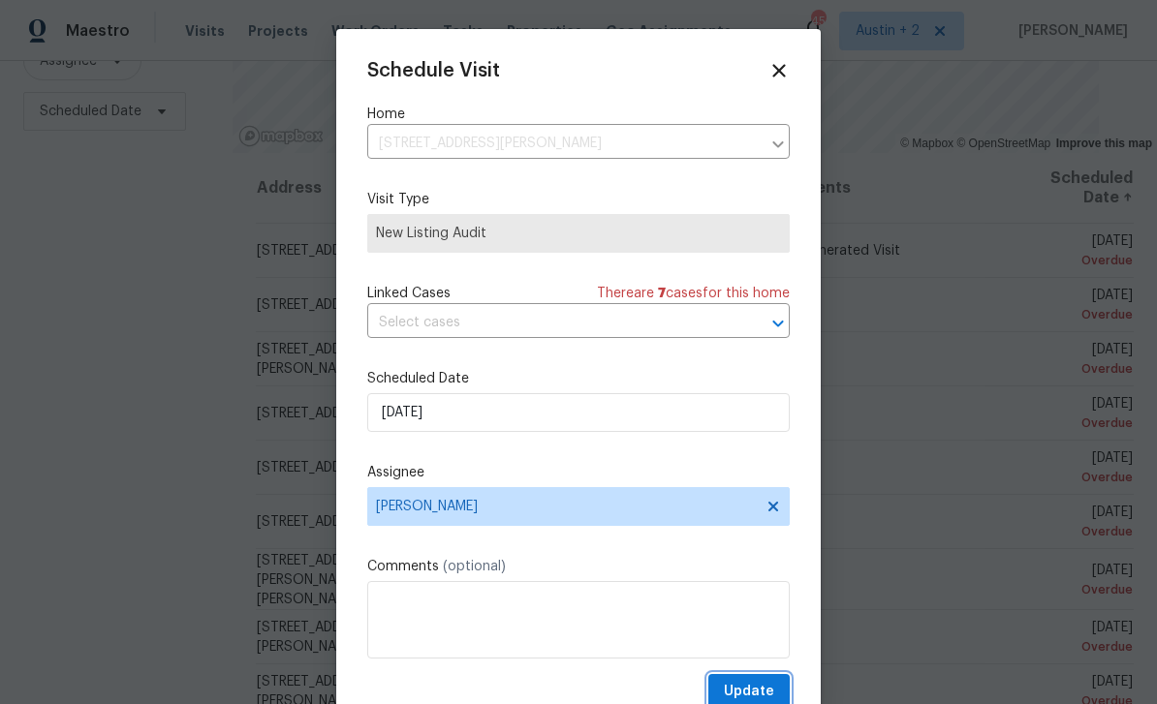
click at [758, 695] on span "Update" at bounding box center [749, 692] width 50 height 24
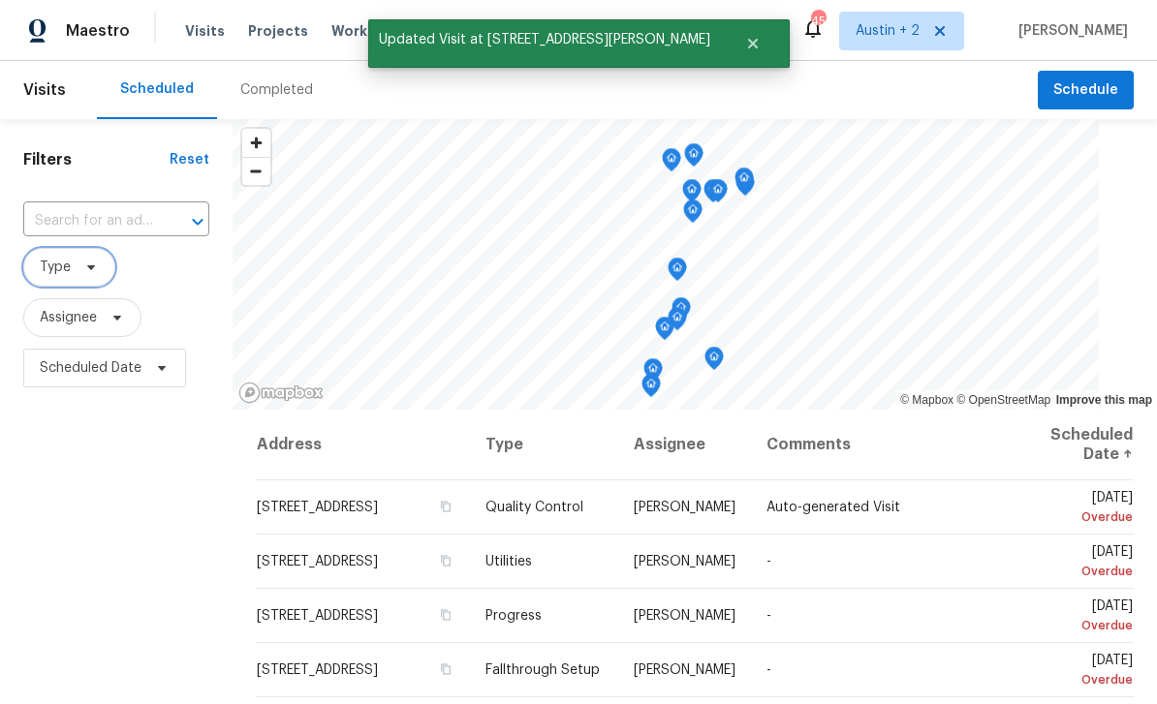
click at [95, 260] on icon at bounding box center [90, 267] width 15 height 15
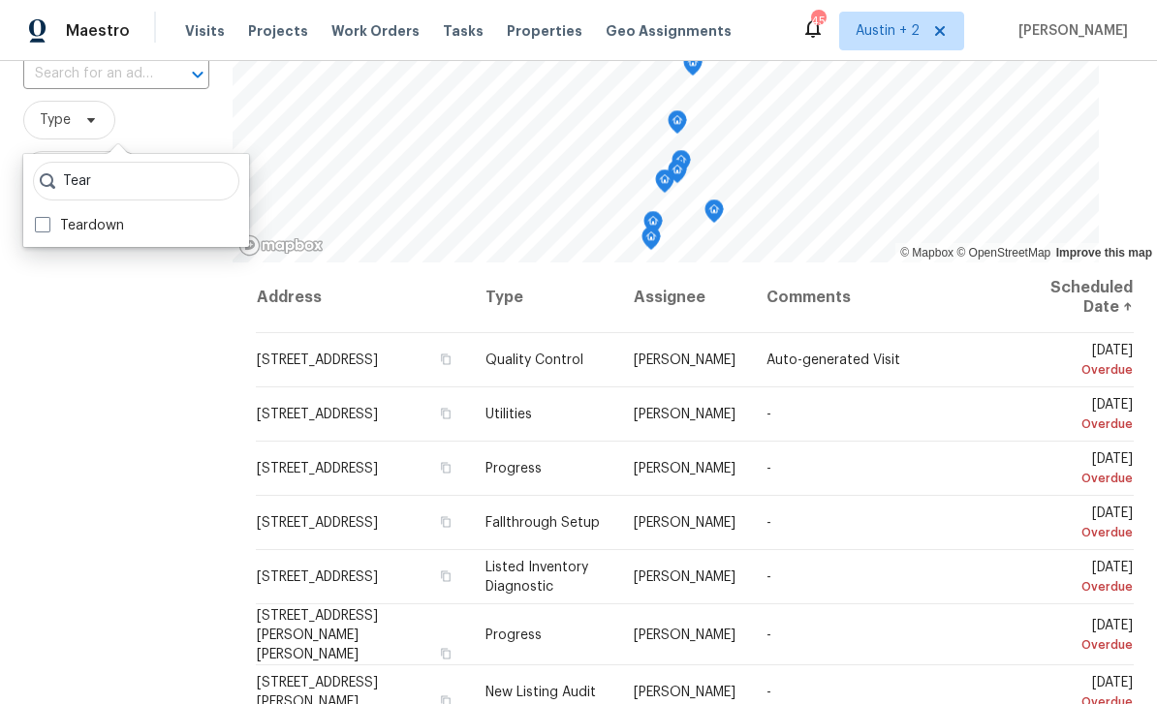
scroll to position [156, 0]
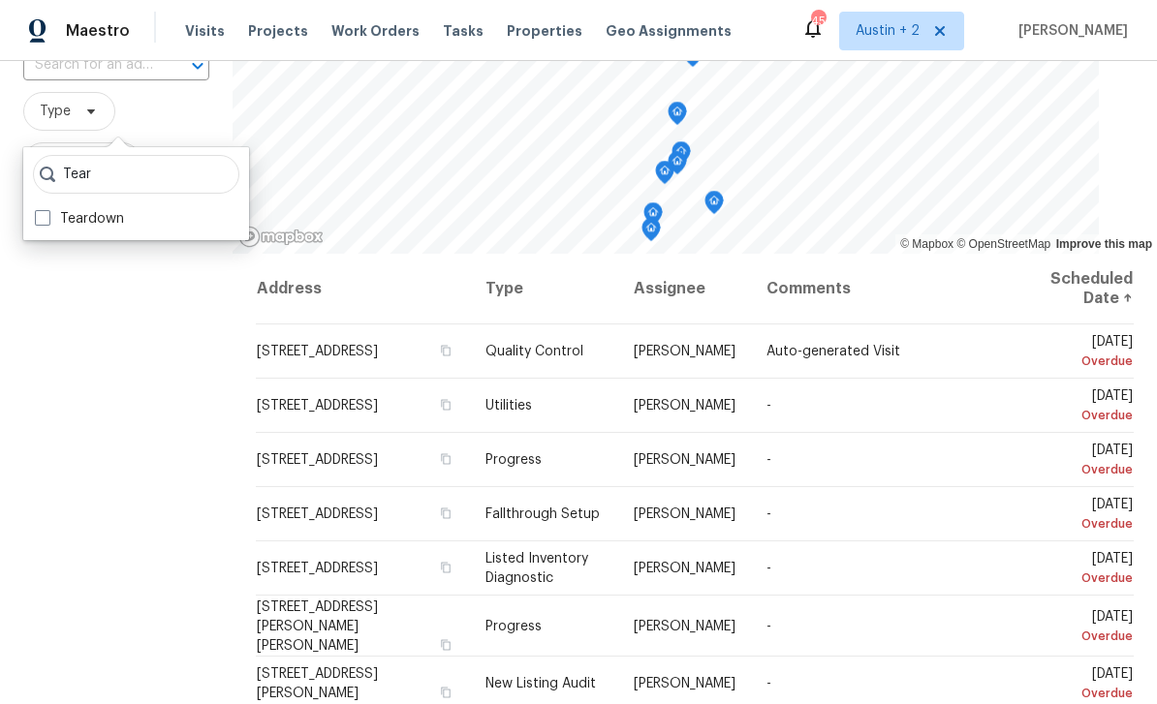
type input "Tear"
click at [121, 209] on label "Teardown" at bounding box center [79, 218] width 89 height 19
click at [47, 209] on input "Teardown" at bounding box center [41, 215] width 13 height 13
checkbox input "true"
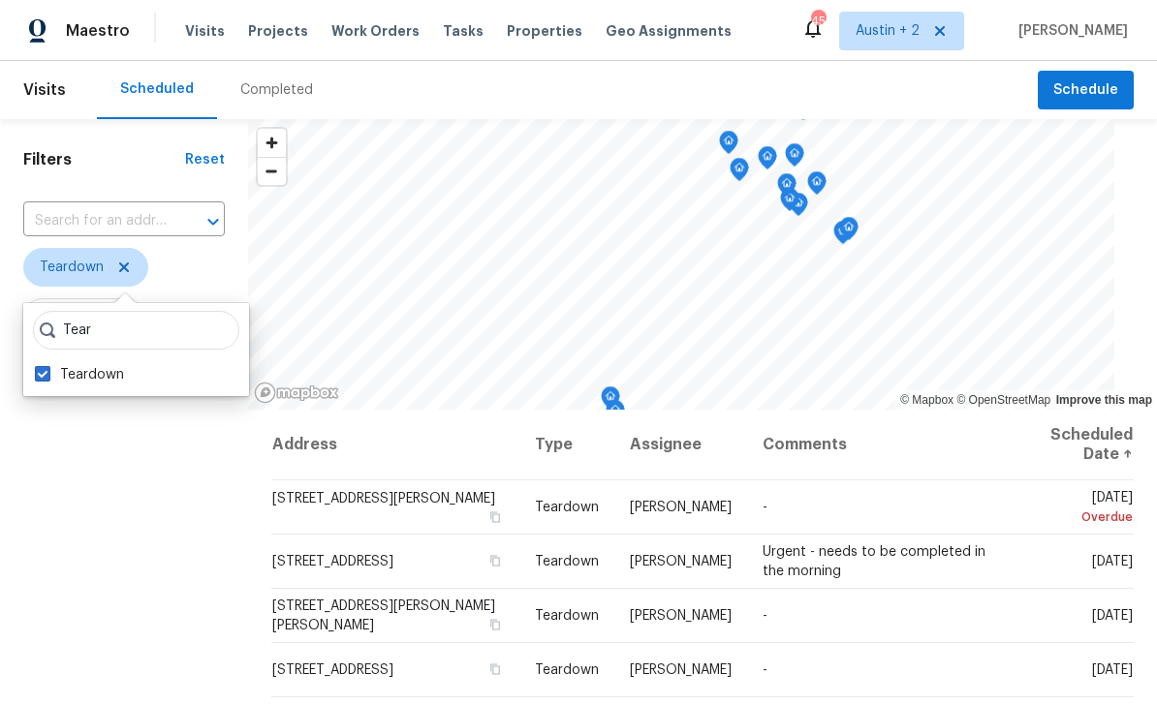
click at [139, 525] on div "Filters Reset ​ Teardown Assignee Scheduled Date" at bounding box center [124, 546] width 248 height 854
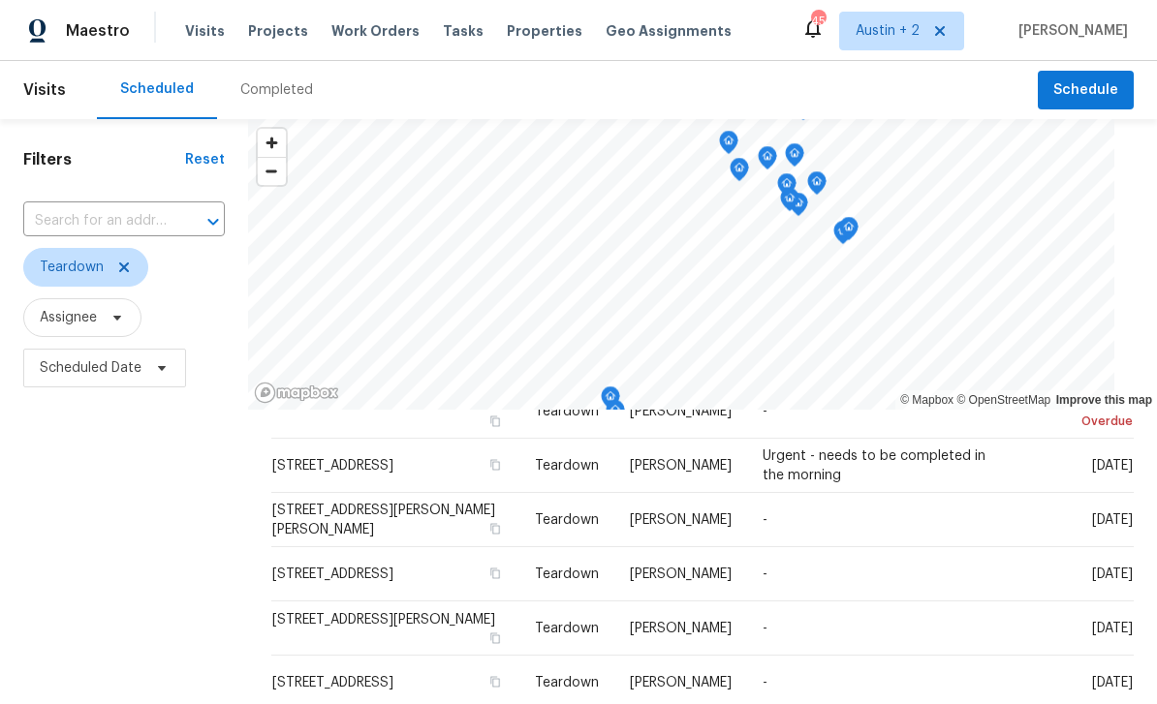
scroll to position [85, 0]
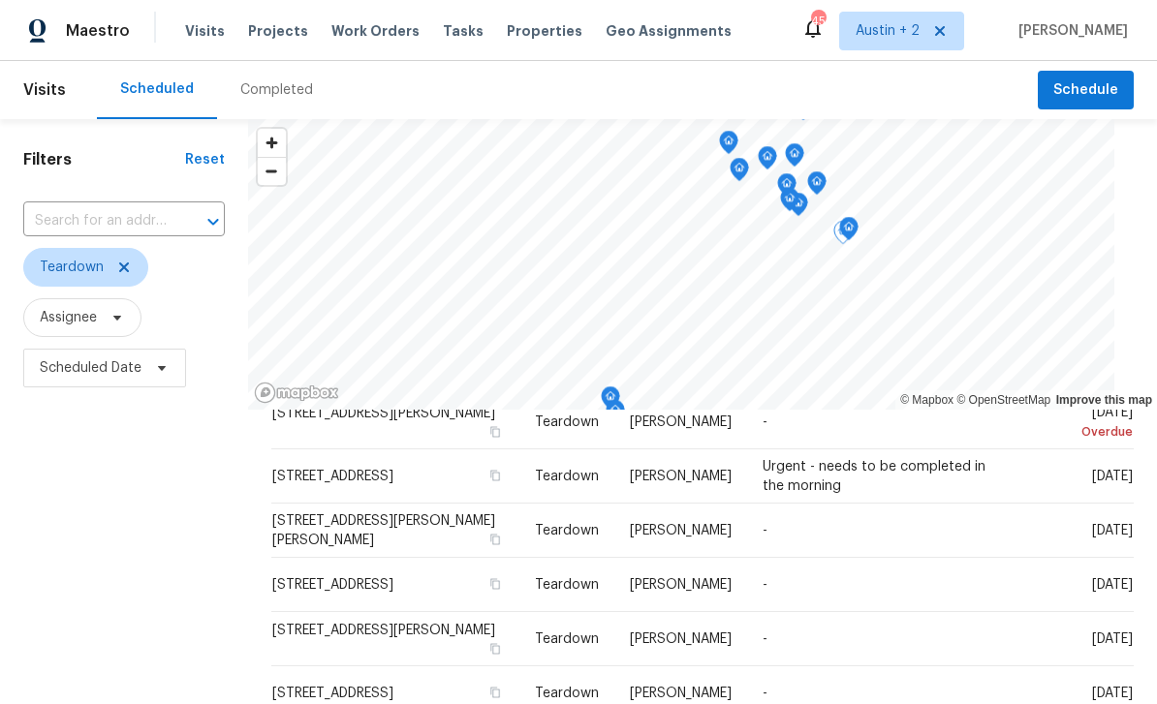
click at [0, 0] on icon at bounding box center [0, 0] width 0 height 0
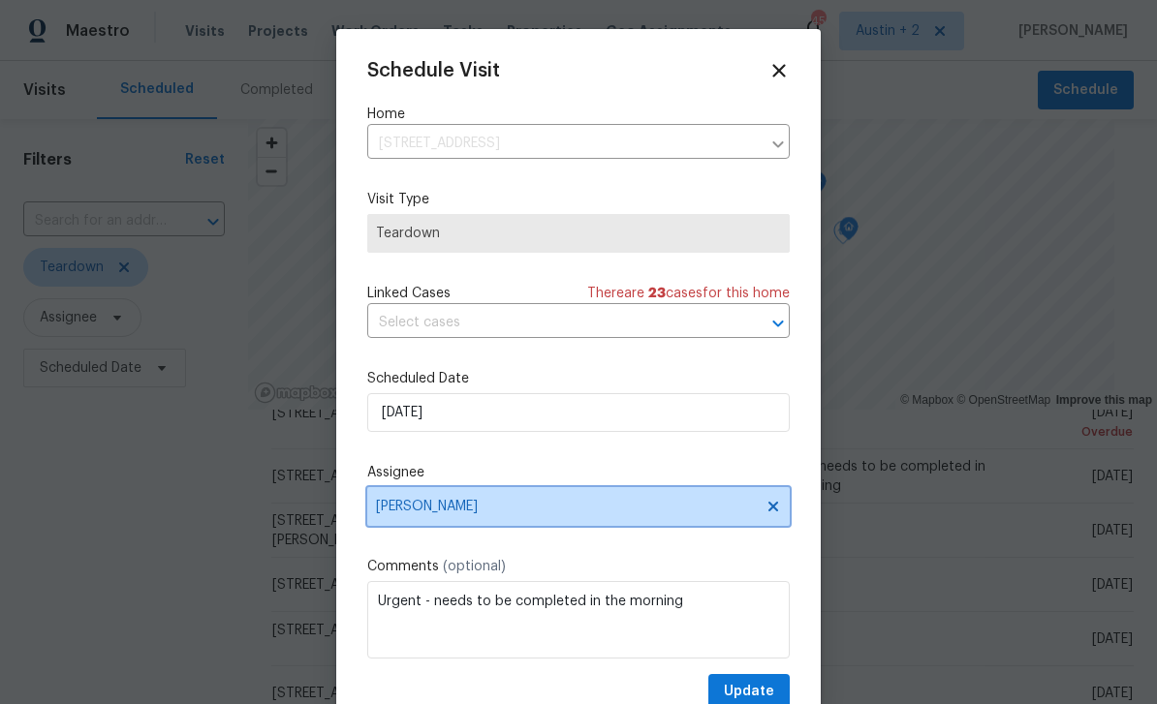
click at [484, 497] on span "[PERSON_NAME]" at bounding box center [578, 506] width 422 height 39
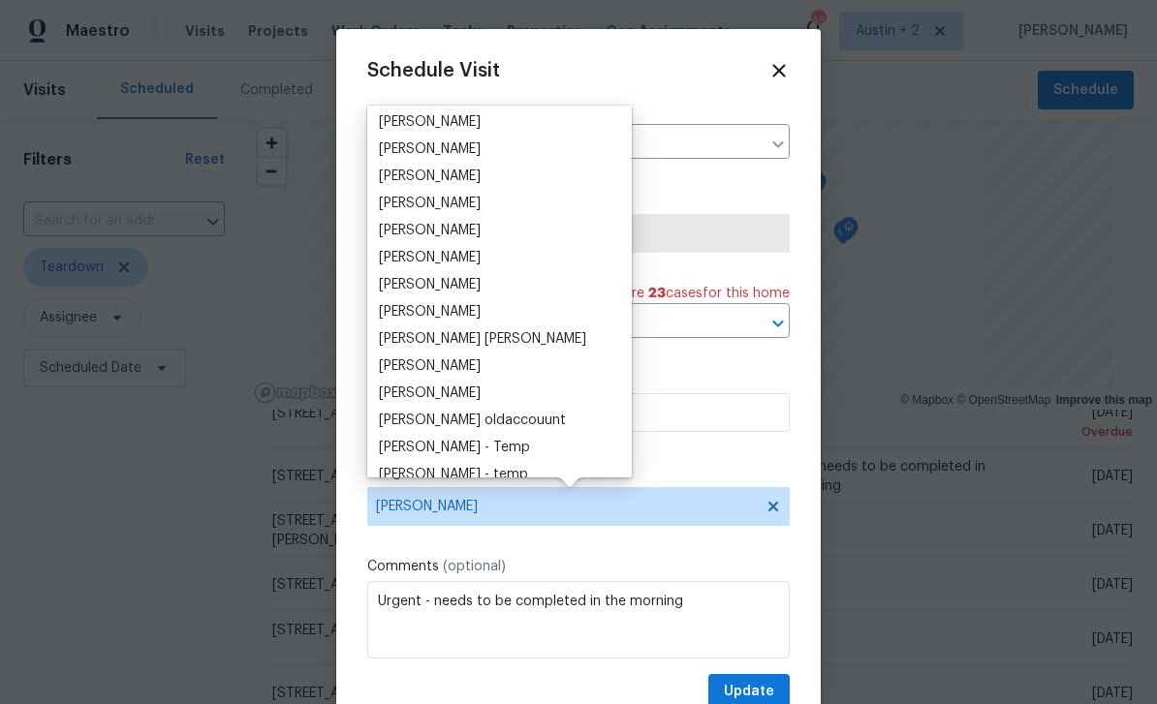
scroll to position [197, 0]
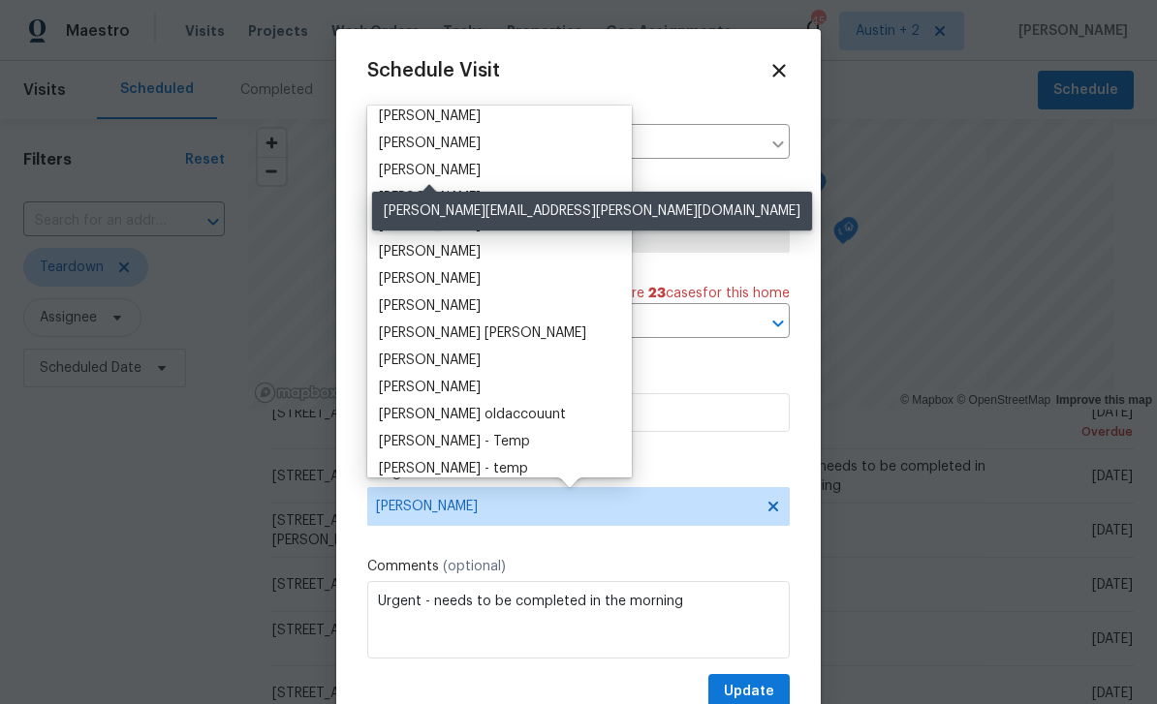
click at [479, 170] on div "[PERSON_NAME]" at bounding box center [430, 170] width 102 height 19
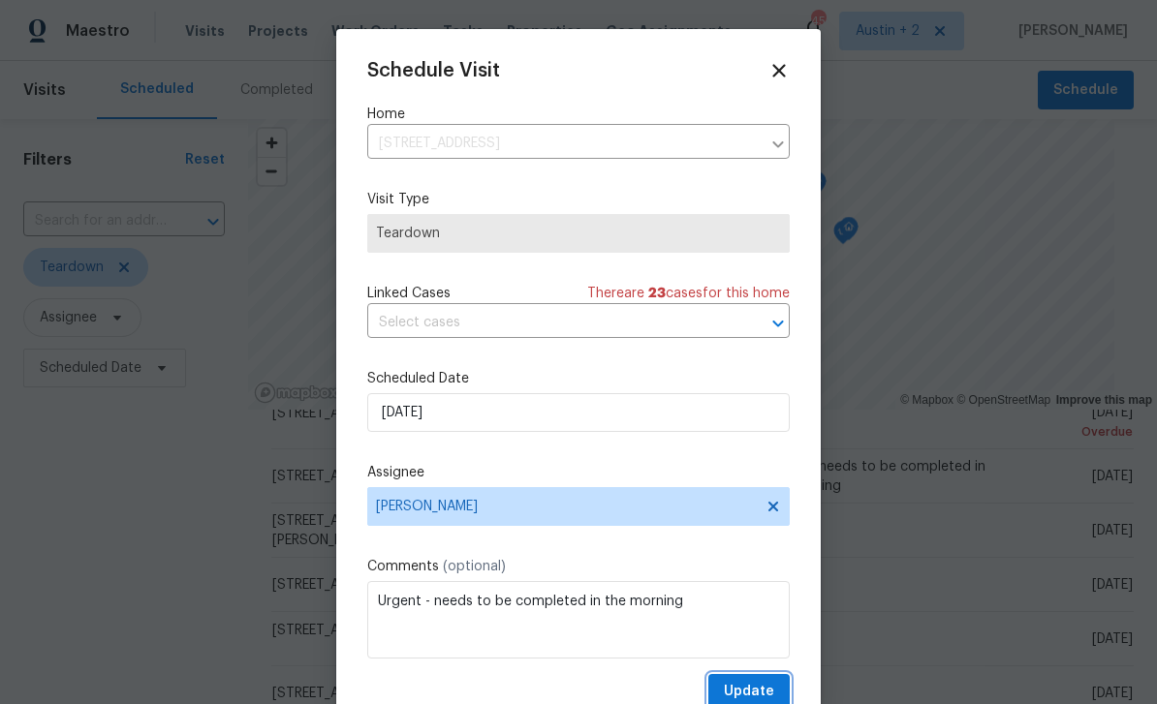
click at [764, 690] on span "Update" at bounding box center [749, 692] width 50 height 24
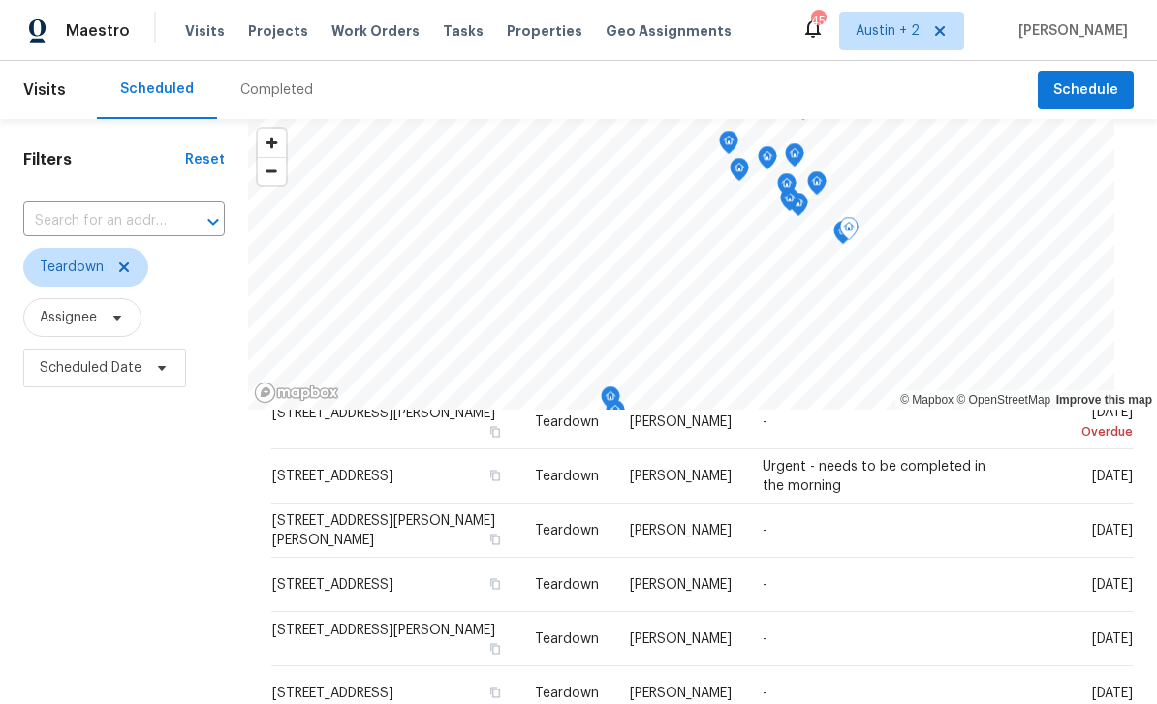
click at [0, 0] on icon at bounding box center [0, 0] width 0 height 0
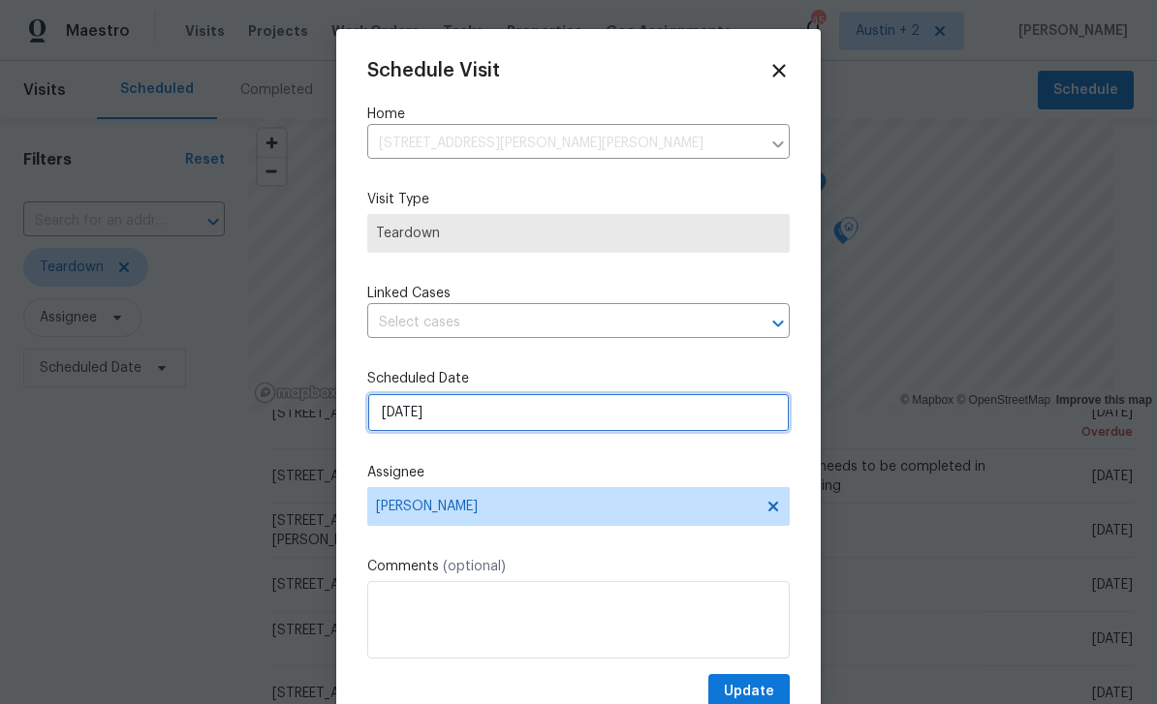
click at [476, 412] on input "[DATE]" at bounding box center [578, 412] width 422 height 39
select select "8"
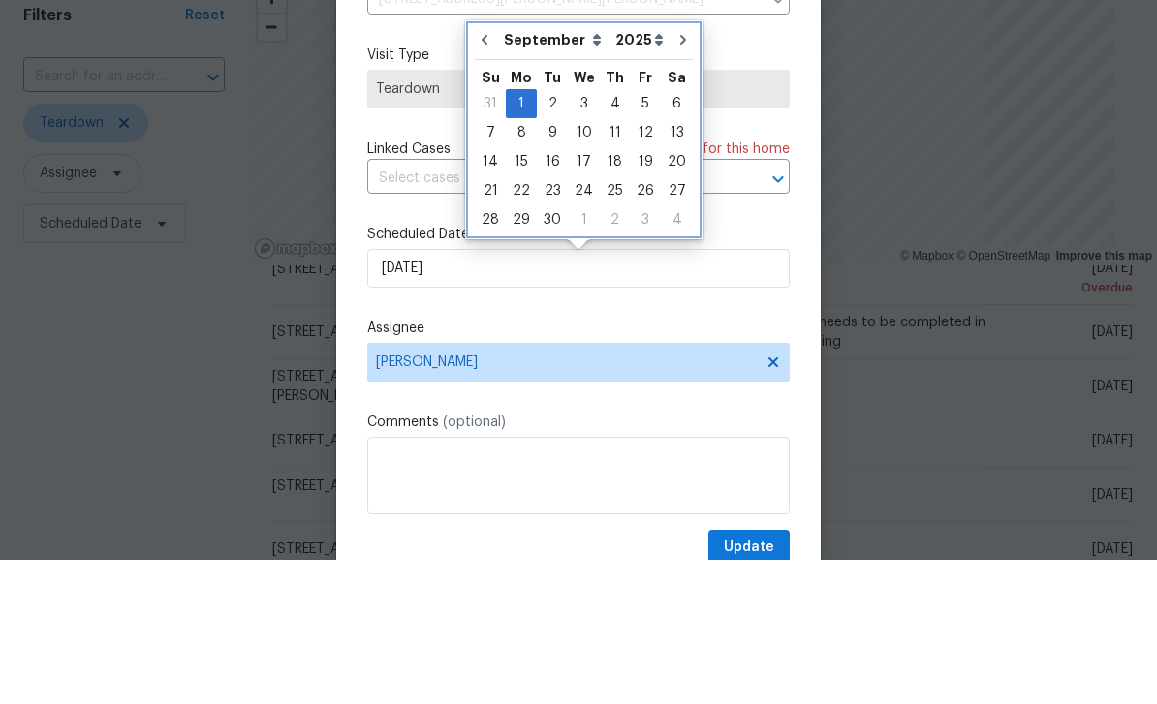
click at [490, 176] on icon "Go to previous month" at bounding box center [484, 183] width 15 height 15
type input "[DATE]"
select select "7"
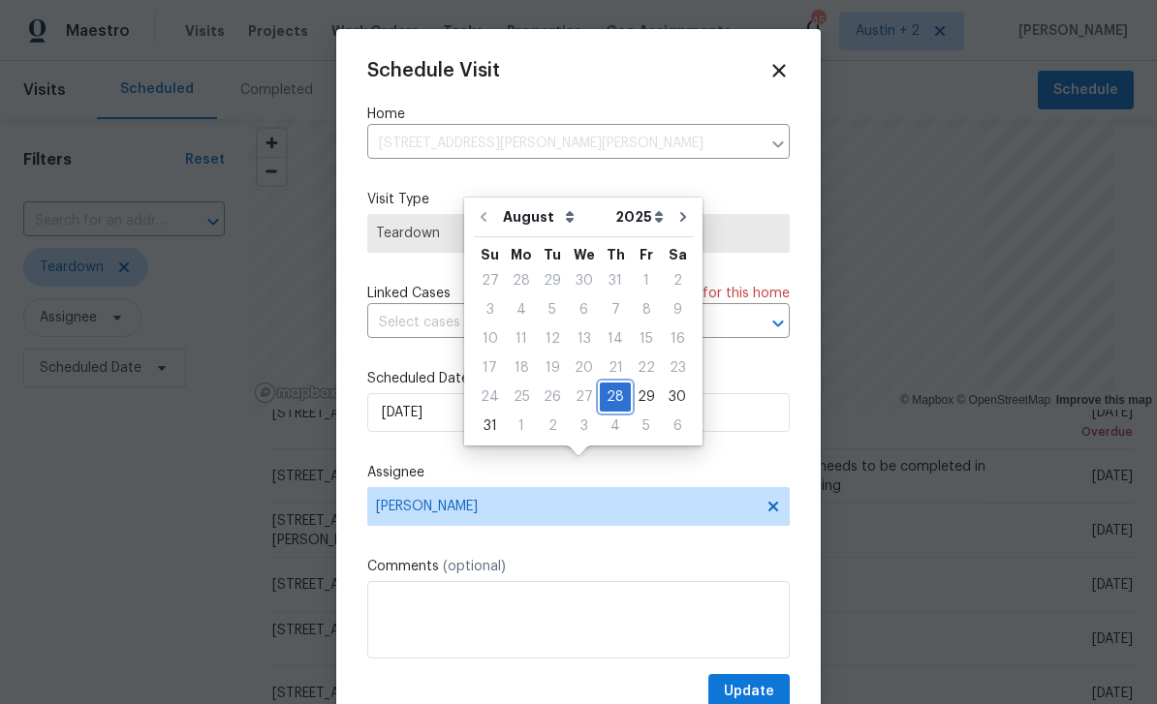
click at [611, 384] on div "28" at bounding box center [615, 397] width 31 height 27
click at [608, 384] on div "28" at bounding box center [615, 397] width 31 height 27
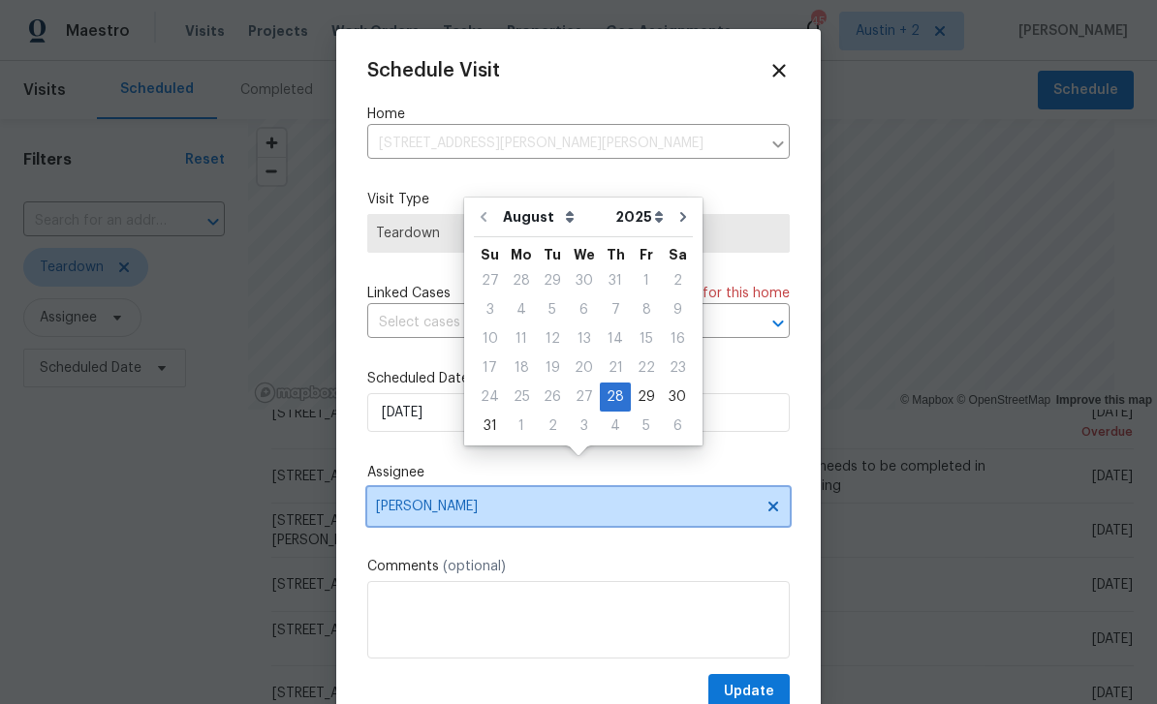
click at [587, 512] on span "[PERSON_NAME]" at bounding box center [566, 506] width 380 height 15
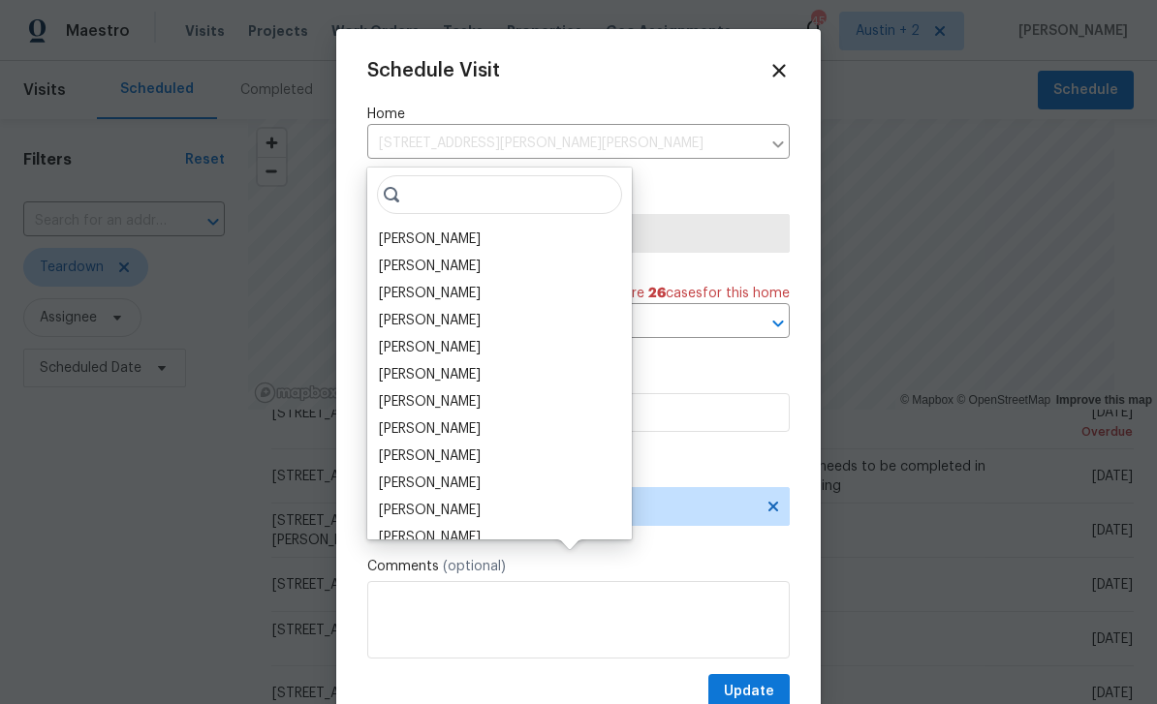
click at [486, 416] on div "[PERSON_NAME]" at bounding box center [499, 429] width 253 height 27
click at [454, 419] on div "[PERSON_NAME]" at bounding box center [430, 428] width 102 height 19
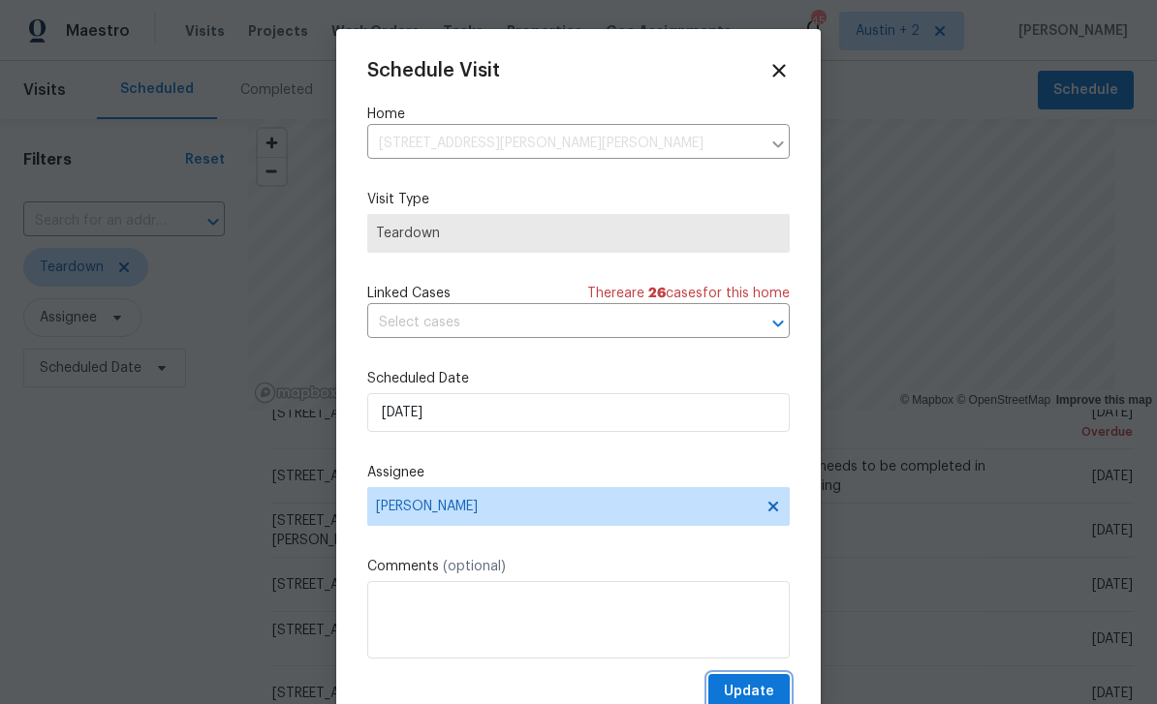
click at [754, 689] on span "Update" at bounding box center [749, 692] width 50 height 24
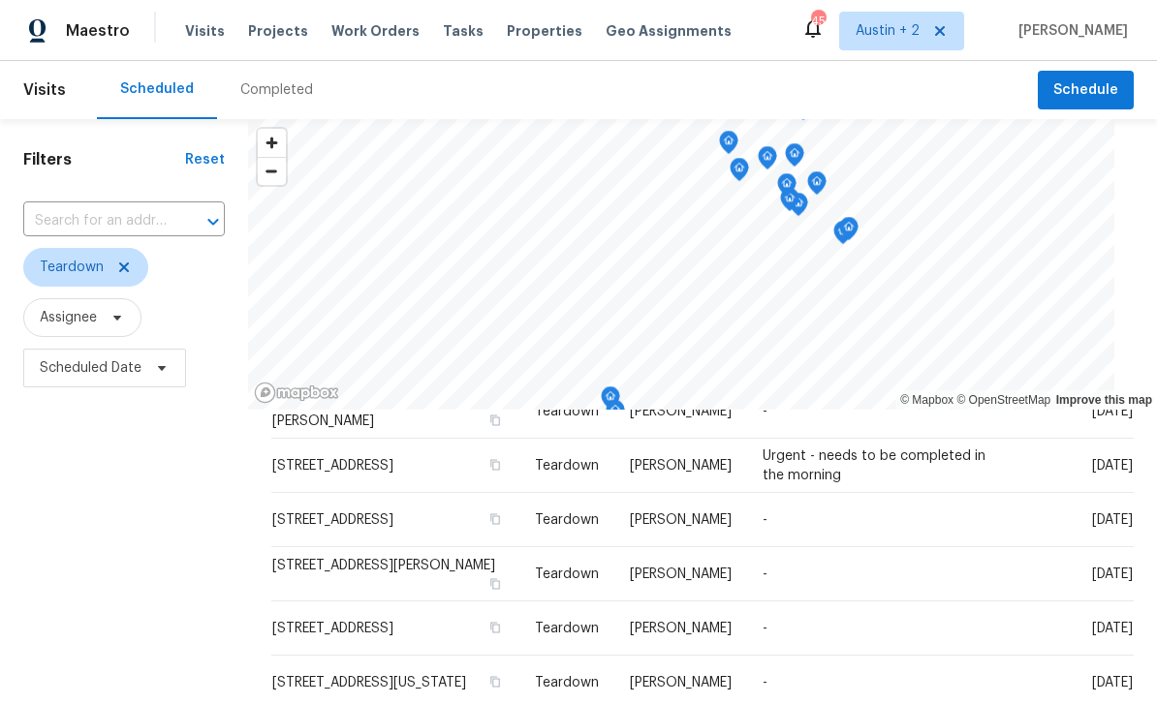
scroll to position [151, 0]
